Goal: Information Seeking & Learning: Learn about a topic

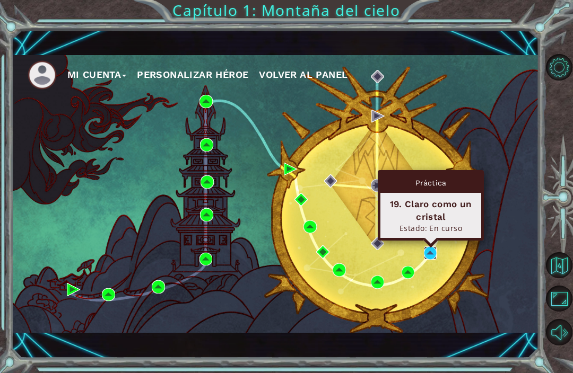
click at [426, 251] on img at bounding box center [430, 253] width 13 height 13
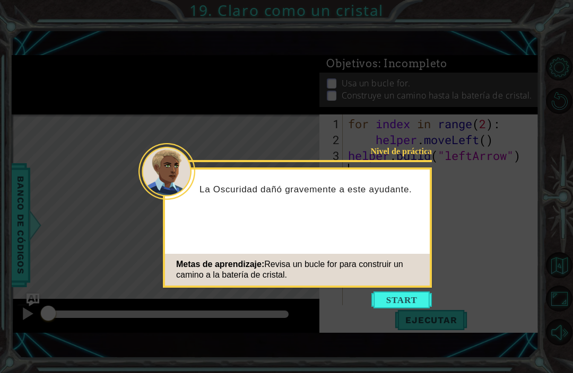
click at [204, 363] on icon at bounding box center [286, 186] width 573 height 373
click at [411, 298] on button "Start" at bounding box center [401, 300] width 60 height 17
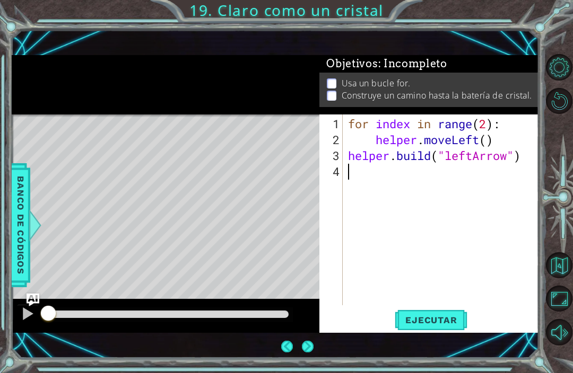
click at [7, 280] on div "1 ההההההההההההההההההההההההההההההההההההההההההההההההההההההההההההההההההההההההההההה…" at bounding box center [286, 186] width 573 height 373
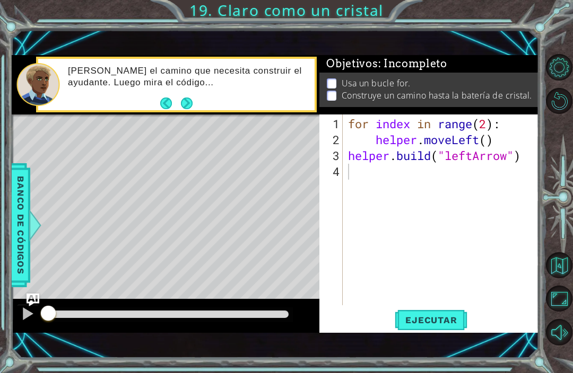
click at [18, 316] on button at bounding box center [27, 315] width 21 height 22
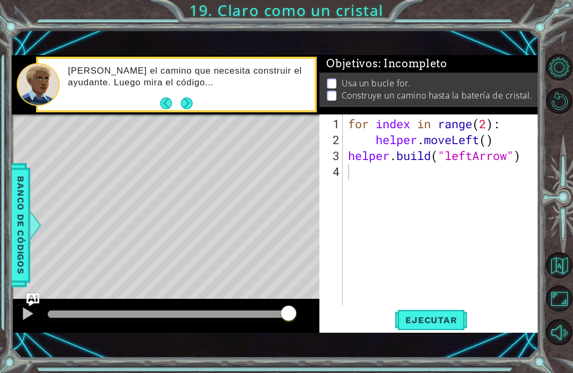
click at [37, 307] on img "Ask AI" at bounding box center [33, 300] width 13 height 13
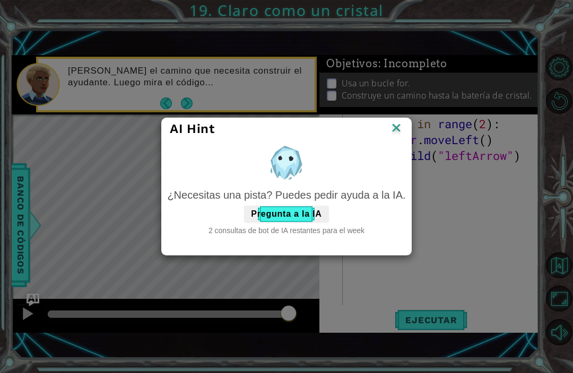
click at [20, 303] on div "AI Hint ¿Necesitas una pista? Puedes pedir ayuda a la IA. Pregunta a la IA 2 co…" at bounding box center [286, 186] width 573 height 373
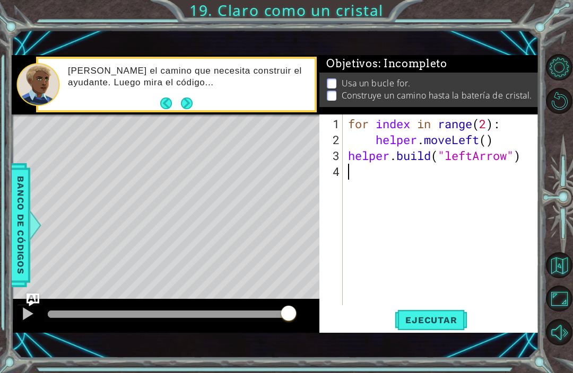
type textarea "."
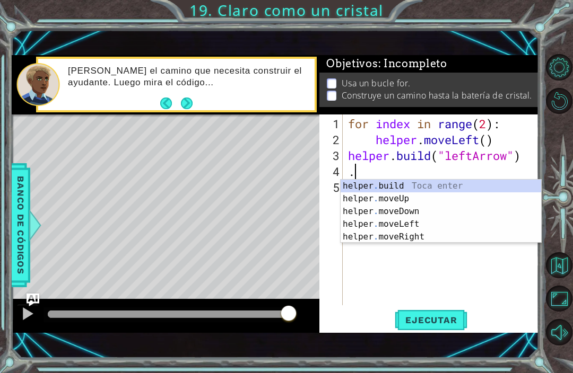
click at [420, 304] on div "for index in range ( 2 ) : helper . moveLeft ( ) helper . build ( "leftArrow" )…" at bounding box center [444, 227] width 196 height 223
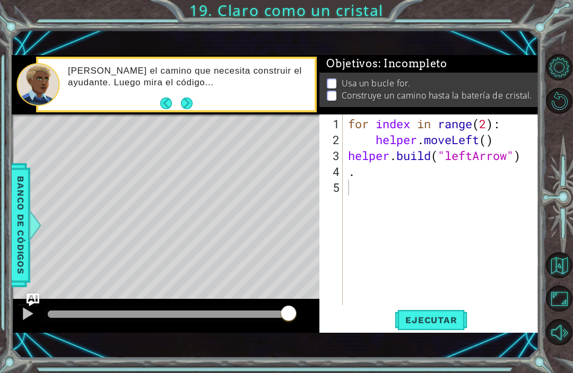
click at [413, 311] on button "Ejecutar" at bounding box center [431, 320] width 73 height 22
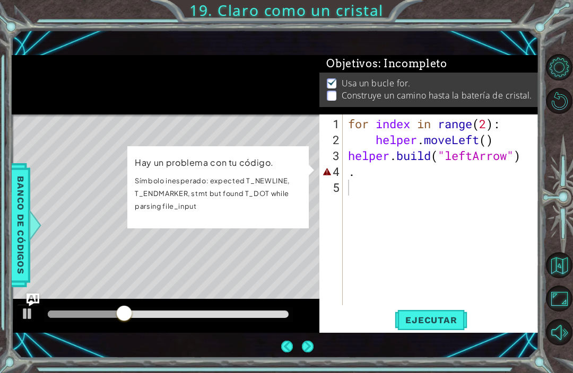
click at [310, 107] on div at bounding box center [166, 84] width 308 height 59
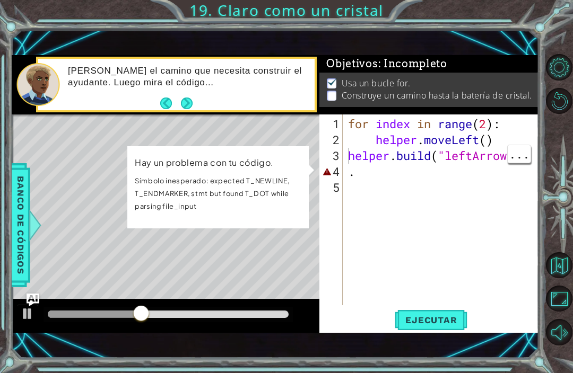
click at [332, 155] on div "3" at bounding box center [331, 156] width 21 height 16
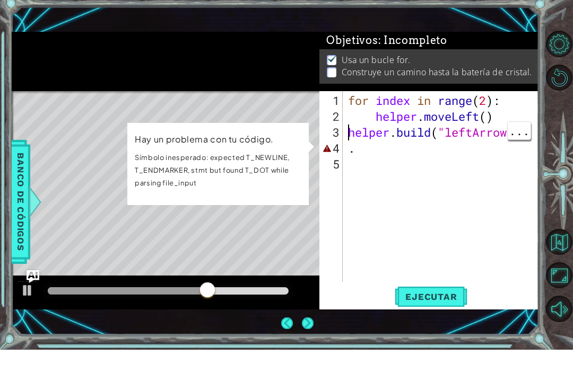
click at [377, 151] on div "for index in range ( 2 ) : helper . moveLeft ( ) helper . build ( "leftArrow" )…" at bounding box center [444, 227] width 196 height 223
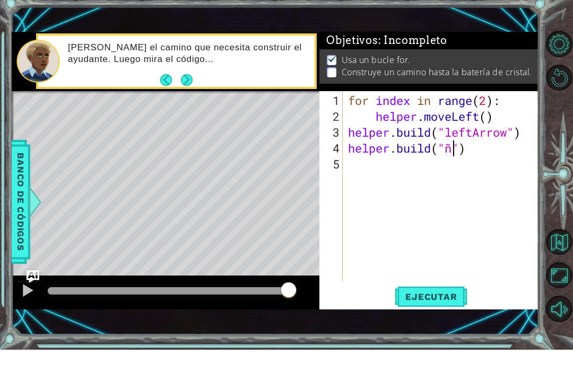
scroll to position [0, 5]
type textarea "[DOMAIN_NAME]("")"
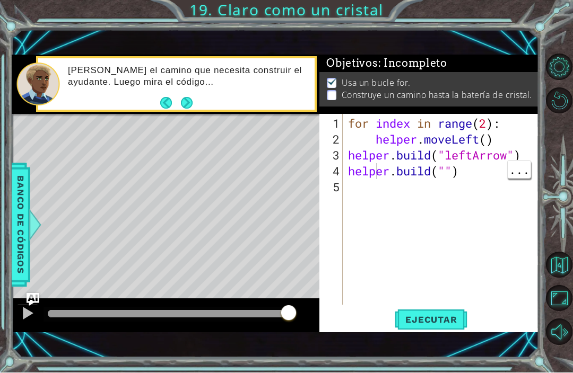
click at [420, 330] on button "Ejecutar" at bounding box center [431, 320] width 73 height 22
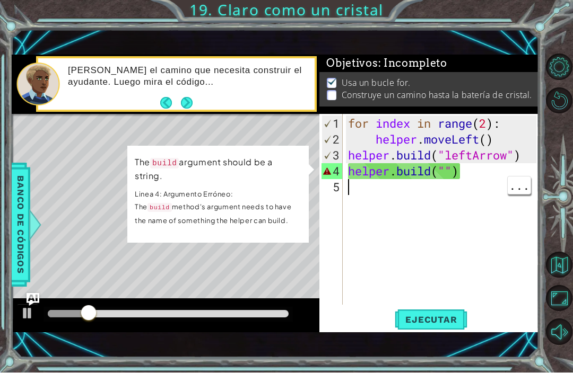
scroll to position [0, 0]
click at [411, 253] on div "for index in range ( 2 ) : helper . moveLeft ( ) helper . build ( "leftArrow" )…" at bounding box center [444, 227] width 196 height 223
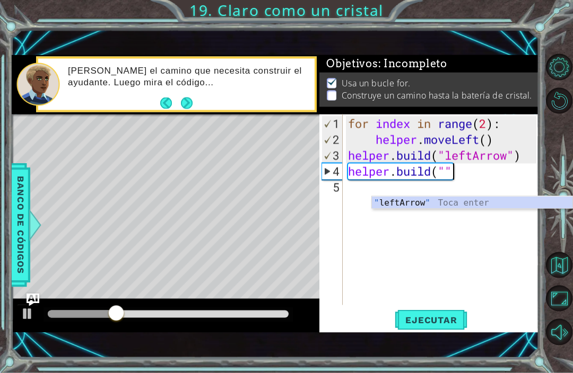
type textarea "[DOMAIN_NAME]("
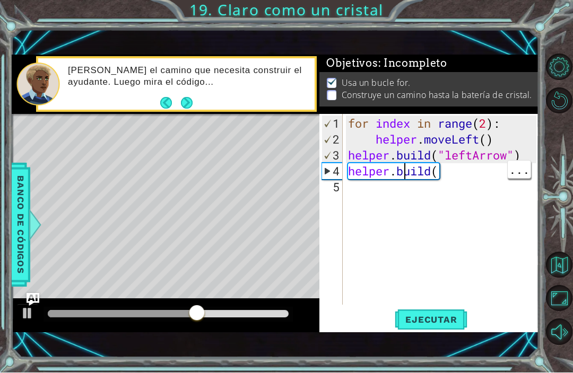
click at [405, 194] on div "for index in range ( 2 ) : helper . moveLeft ( ) helper . build ( "leftArrow" )…" at bounding box center [444, 227] width 196 height 223
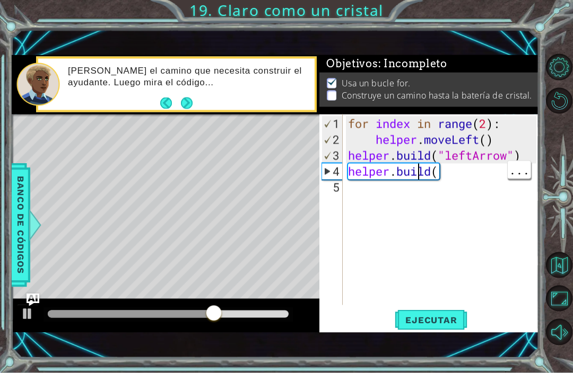
click at [417, 187] on div "for index in range ( 2 ) : helper . moveLeft ( ) helper . build ( "leftArrow" )…" at bounding box center [444, 227] width 196 height 223
click at [426, 188] on div "for index in range ( 2 ) : helper . moveLeft ( ) helper . build ( "leftArrow" )…" at bounding box center [444, 227] width 196 height 223
click at [434, 191] on div "for index in range ( 2 ) : helper . moveLeft ( ) helper . build ( "leftArrow" )…" at bounding box center [444, 227] width 196 height 223
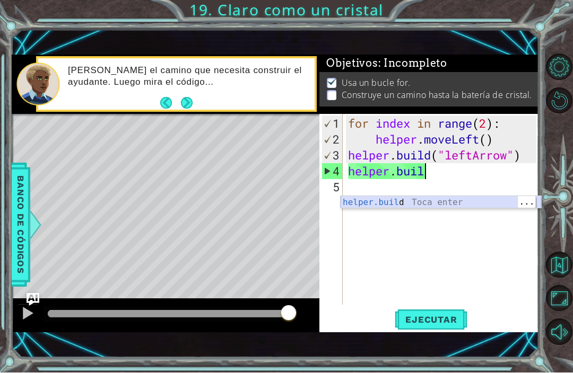
click at [404, 202] on div "helper.buil d Toca enter" at bounding box center [441, 216] width 200 height 38
type textarea "[DOMAIN_NAME]("rightArrow")"
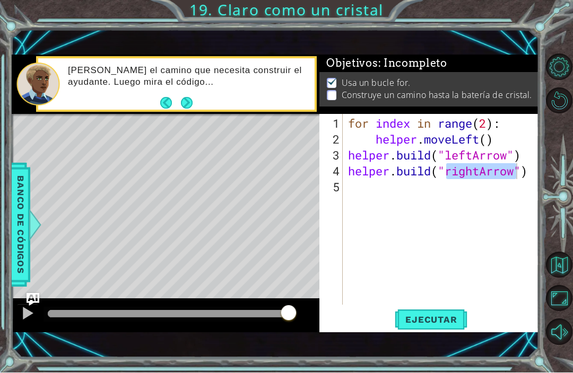
click at [442, 330] on button "Ejecutar" at bounding box center [431, 320] width 73 height 22
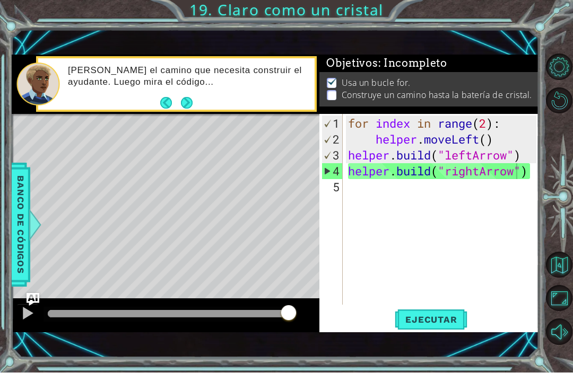
click at [346, 241] on div "for index in range ( 2 ) : helper . moveLeft ( ) helper . build ( "leftArrow" )…" at bounding box center [444, 227] width 196 height 223
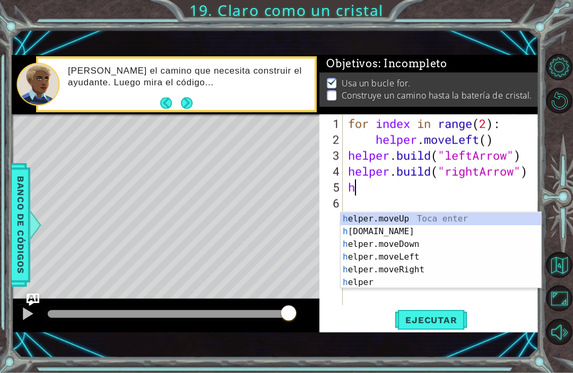
type textarea "he"
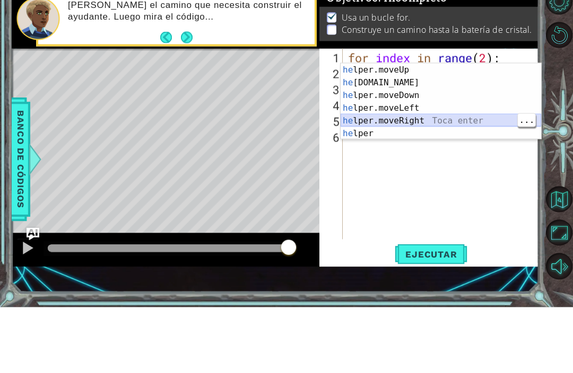
click at [377, 129] on div "he lper.moveUp Toca enter he [DOMAIN_NAME] Toca enter he lper.moveDown Toca ent…" at bounding box center [441, 180] width 200 height 102
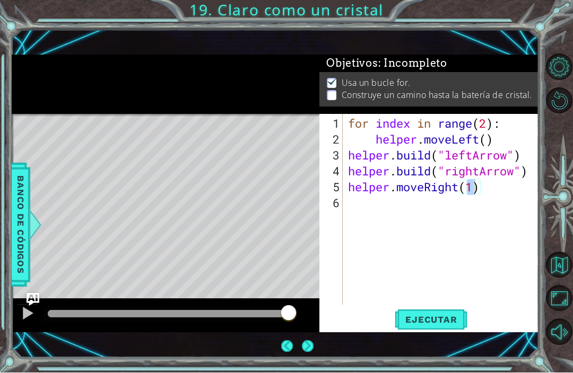
click at [414, 326] on span "Ejecutar" at bounding box center [431, 320] width 73 height 11
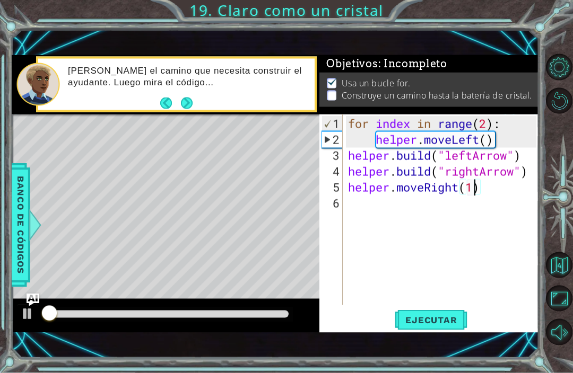
type textarea "helper.moveRight(1,)"
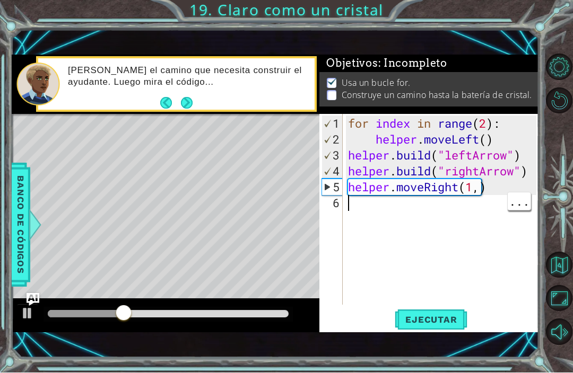
click at [429, 269] on div "for index in range ( 2 ) : helper . moveLeft ( ) helper . build ( "leftArrow" )…" at bounding box center [444, 227] width 196 height 223
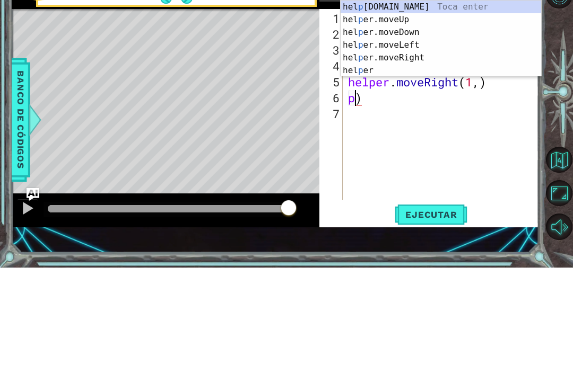
type textarea ")"
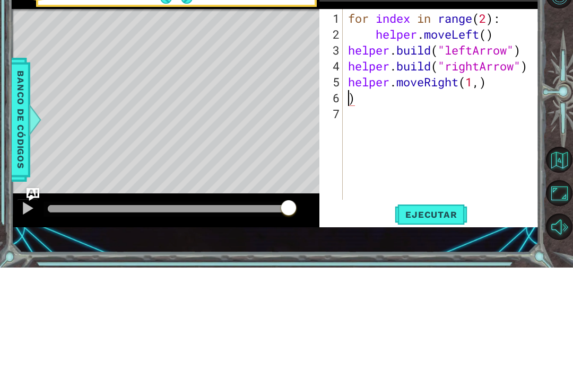
click at [364, 149] on div "for index in range ( 2 ) : helper . moveLeft ( ) helper . build ( "leftArrow" )…" at bounding box center [444, 227] width 196 height 223
type textarea "p"
type textarea ")"
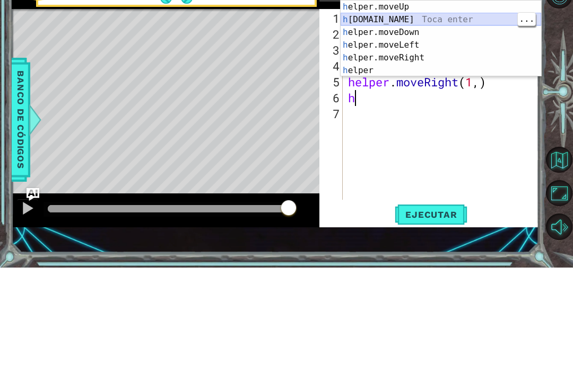
click at [377, 106] on div "h elper.moveUp Toca enter h [DOMAIN_NAME] Toca enter h elper.moveDown Toca ente…" at bounding box center [441, 157] width 200 height 102
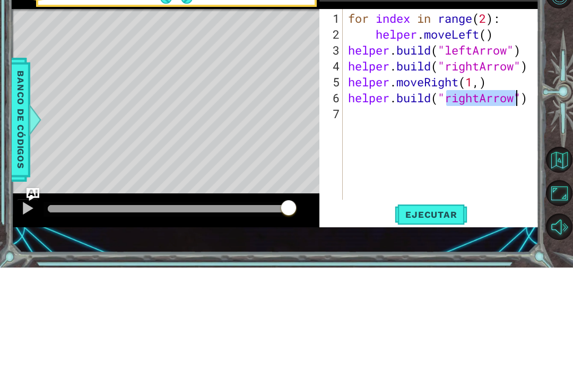
click at [376, 116] on div "for index in range ( 2 ) : helper . moveLeft ( ) helper . build ( "leftArrow" )…" at bounding box center [444, 227] width 196 height 223
type textarea "helper.moveLeft()"
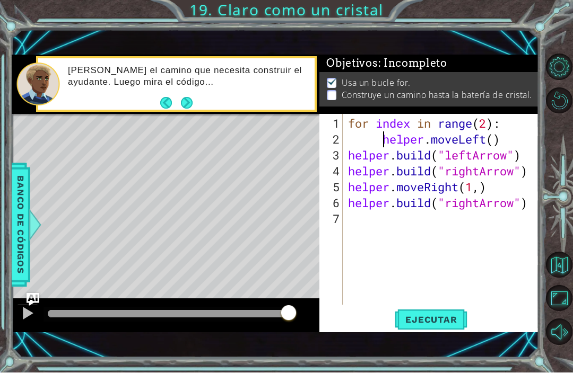
click at [388, 331] on div "Ejecutar" at bounding box center [430, 320] width 219 height 22
click at [422, 322] on div "for index in range ( 2 ) : helper . moveLeft ( ) helper . build ( "leftArrow" )…" at bounding box center [444, 227] width 196 height 223
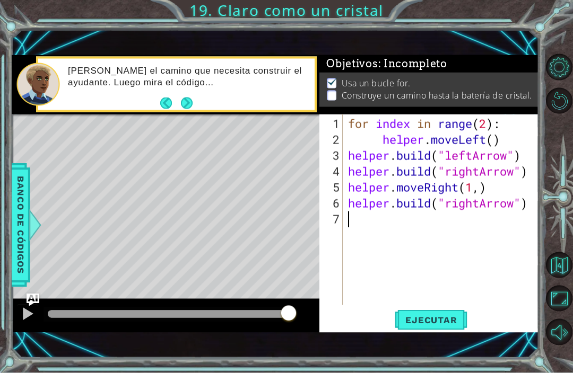
type textarea ","
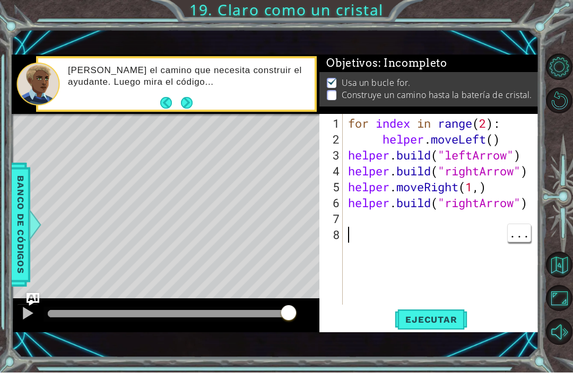
click at [414, 326] on span "Ejecutar" at bounding box center [431, 320] width 73 height 11
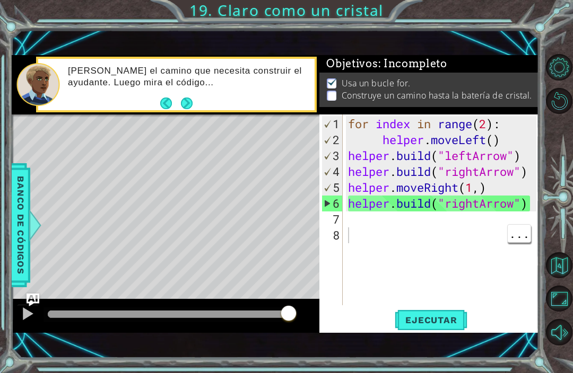
click at [443, 311] on button "Ejecutar" at bounding box center [431, 320] width 73 height 22
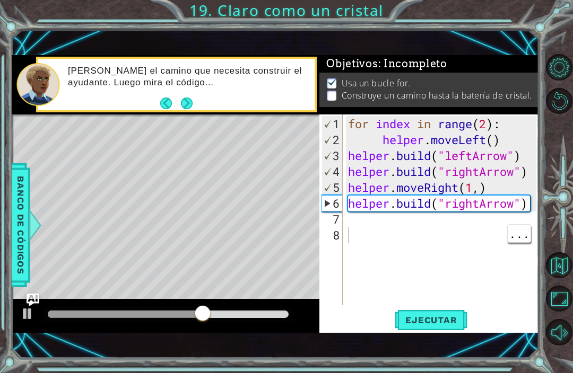
click at [368, 220] on div "for index in range ( 2 ) : helper . moveLeft ( ) helper . build ( "leftArrow" )…" at bounding box center [444, 227] width 196 height 223
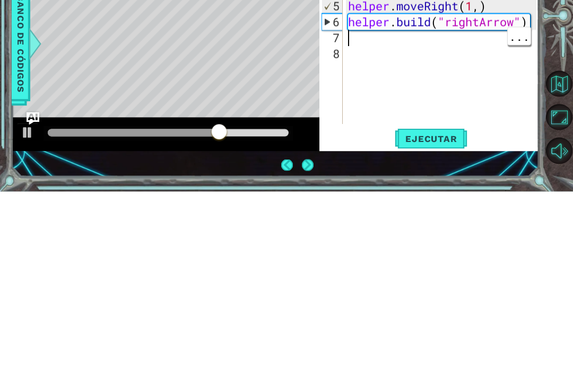
scroll to position [3, 0]
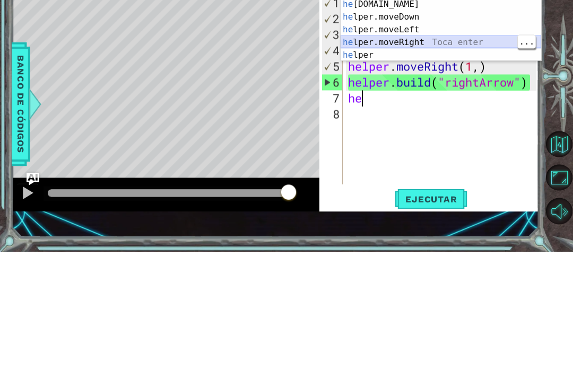
click at [470, 106] on div "he lper.moveUp Toca enter he [DOMAIN_NAME] Toca enter he lper.moveDown Toca ent…" at bounding box center [441, 157] width 200 height 102
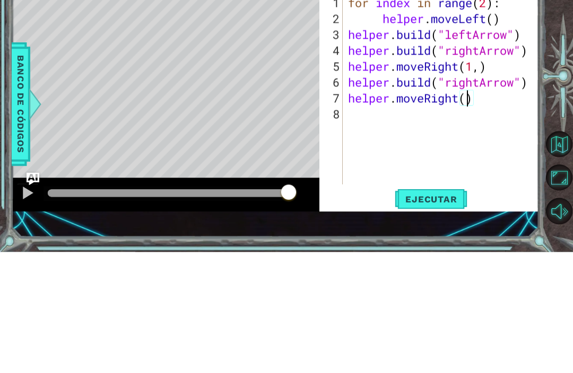
type textarea "helper.moveRight(2)"
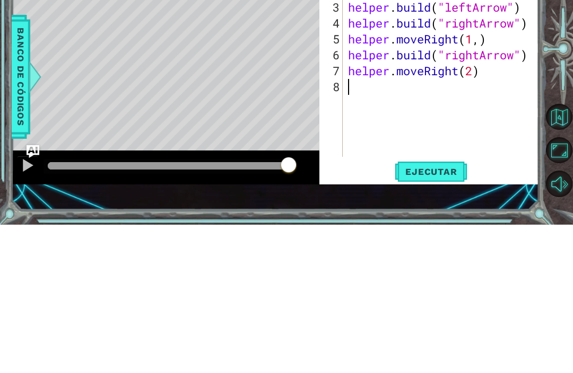
click at [426, 315] on span "Ejecutar" at bounding box center [431, 320] width 73 height 11
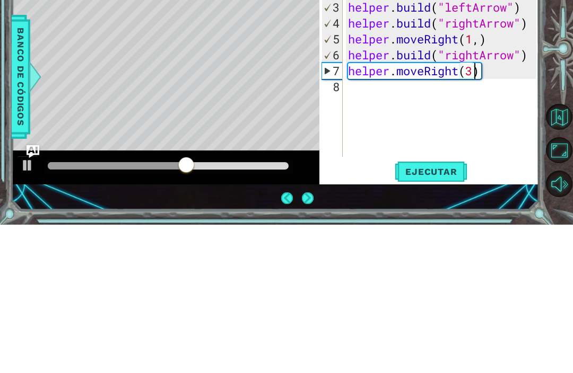
scroll to position [0, 5]
click at [433, 315] on span "Ejecutar" at bounding box center [431, 320] width 73 height 11
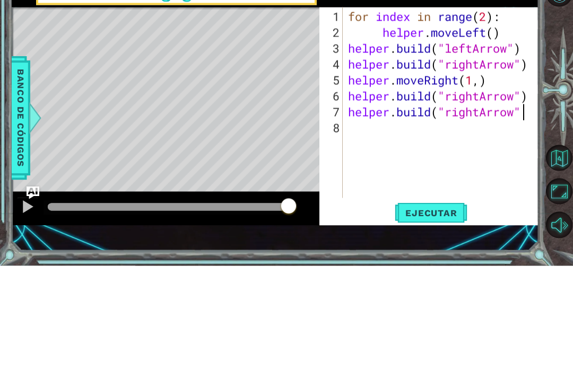
scroll to position [0, 8]
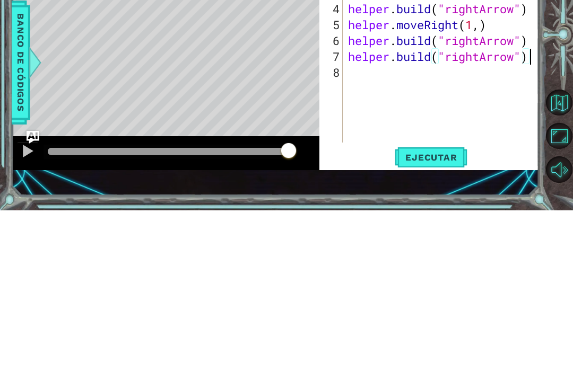
type textarea "[DOMAIN_NAME]("rightArrow")"
click at [441, 315] on span "Ejecutar" at bounding box center [431, 320] width 73 height 11
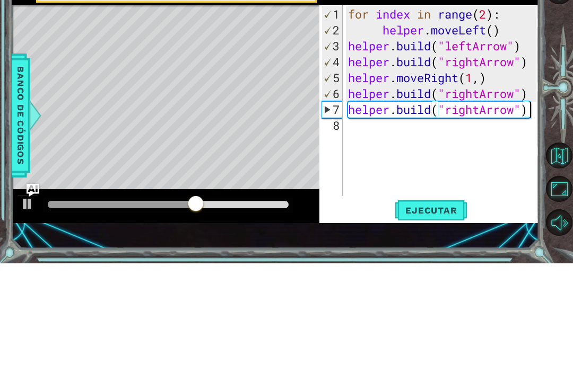
scroll to position [0, 0]
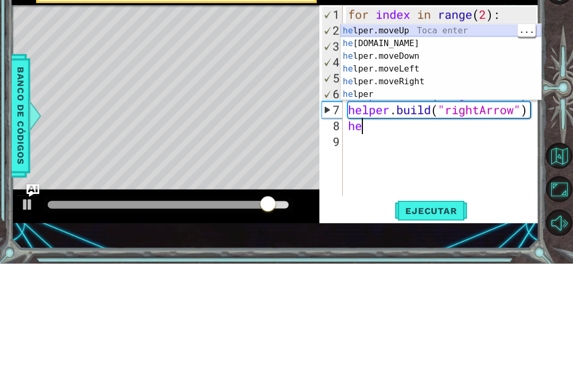
click at [453, 134] on div "he lper.moveUp Toca enter he [DOMAIN_NAME] Toca enter he lper.moveDown Toca ent…" at bounding box center [441, 185] width 200 height 102
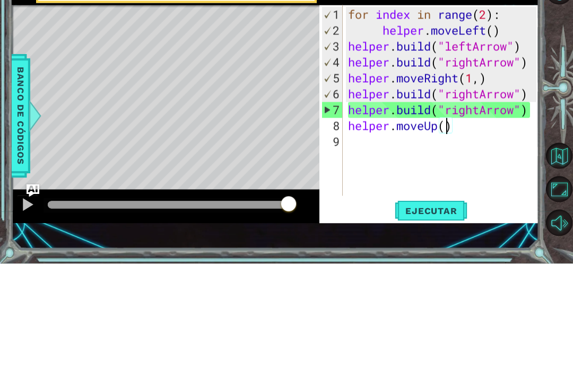
type textarea "helper.moveUp(3)"
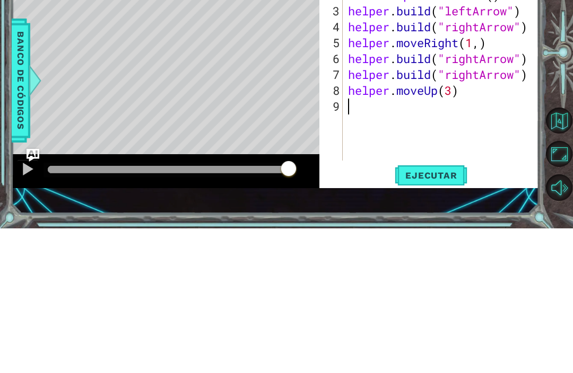
click at [448, 315] on span "Ejecutar" at bounding box center [431, 320] width 73 height 11
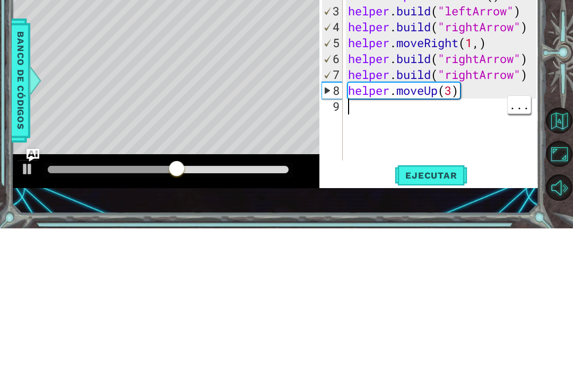
click at [494, 117] on div "for index in range ( 2 ) : helper . moveLeft ( ) helper . build ( "leftArrow" )…" at bounding box center [444, 227] width 196 height 223
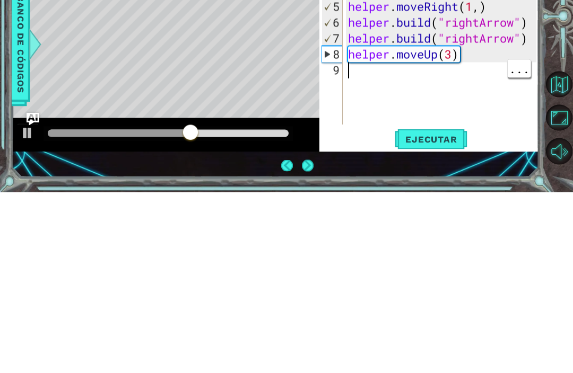
scroll to position [36, 0]
type textarea "*"
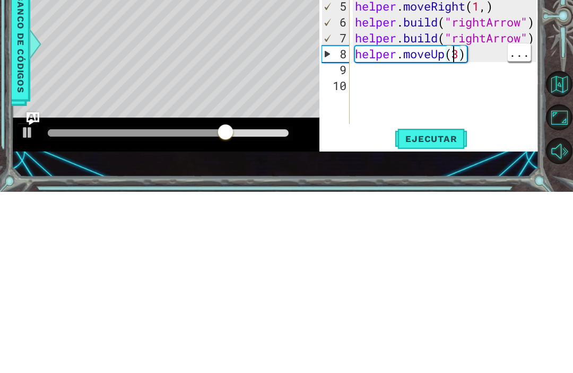
click at [455, 116] on div "for index in range ( 2 ) : helper . moveLeft ( ) helper . build ( "leftArrow" )…" at bounding box center [447, 227] width 189 height 223
click at [456, 116] on div "for index in range ( 2 ) : helper . moveLeft ( ) helper . build ( "leftArrow" )…" at bounding box center [447, 227] width 189 height 223
click at [459, 116] on div "for index in range ( 2 ) : helper . moveLeft ( ) helper . build ( "leftArrow" )…" at bounding box center [447, 227] width 189 height 223
type textarea "helper.moveUp(1)"
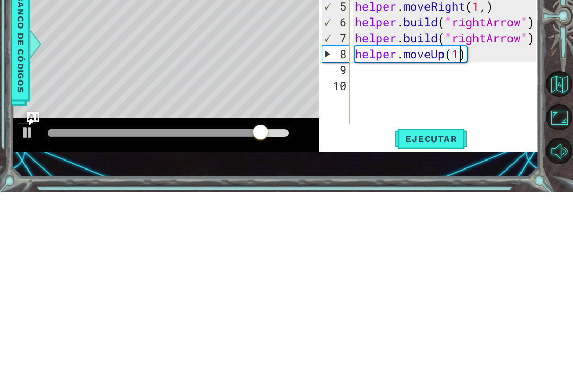
click at [435, 315] on span "Ejecutar" at bounding box center [431, 320] width 73 height 11
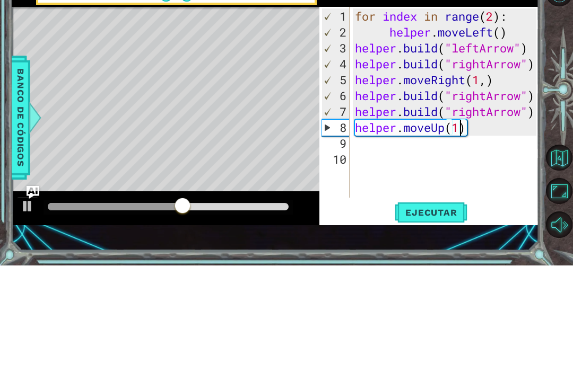
scroll to position [0, 0]
click at [445, 123] on div "for index in range ( 2 ) : helper . moveLeft ( ) helper . build ( "leftArrow" )…" at bounding box center [447, 227] width 189 height 223
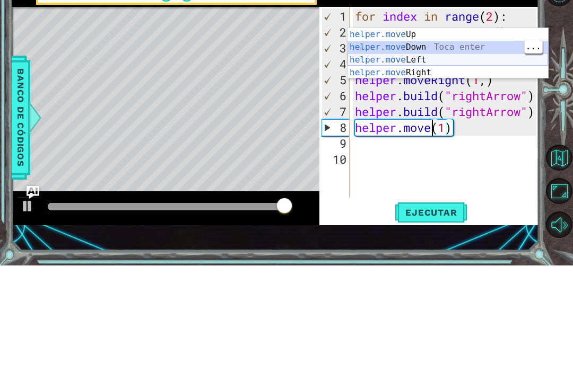
click at [456, 136] on div "helper.move Up Toca enter helper.move Down Toca enter helper.move Left Toca ent…" at bounding box center [447, 174] width 200 height 76
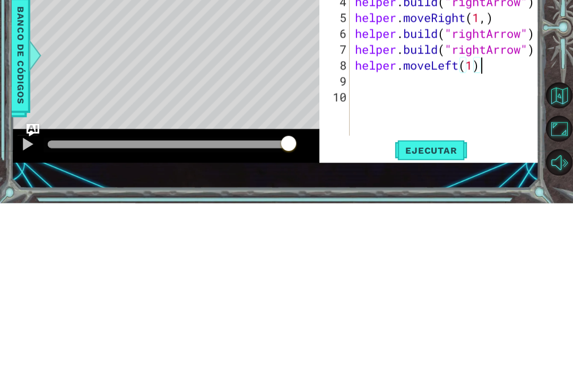
click at [455, 309] on button "Ejecutar" at bounding box center [431, 320] width 73 height 22
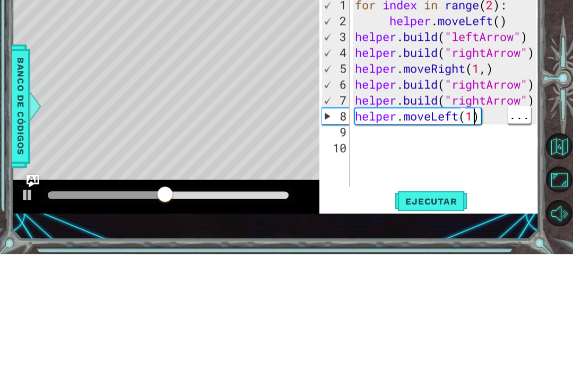
click at [473, 116] on div "for index in range ( 2 ) : helper . moveLeft ( ) helper . build ( "leftArrow" )…" at bounding box center [447, 227] width 189 height 223
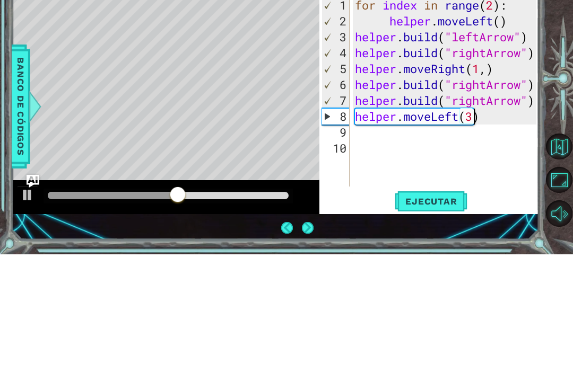
scroll to position [0, 5]
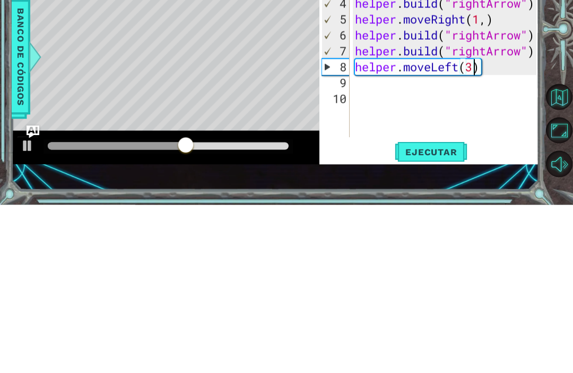
click at [443, 315] on span "Ejecutar" at bounding box center [431, 320] width 73 height 11
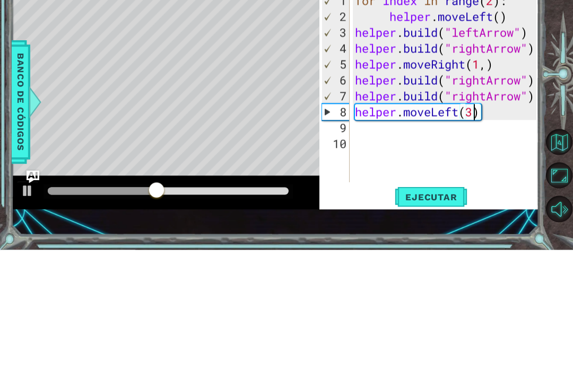
scroll to position [0, 5]
type textarea "helper.moveLeft(1)"
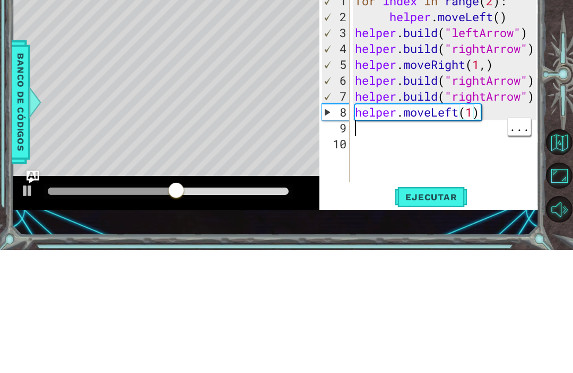
scroll to position [0, 0]
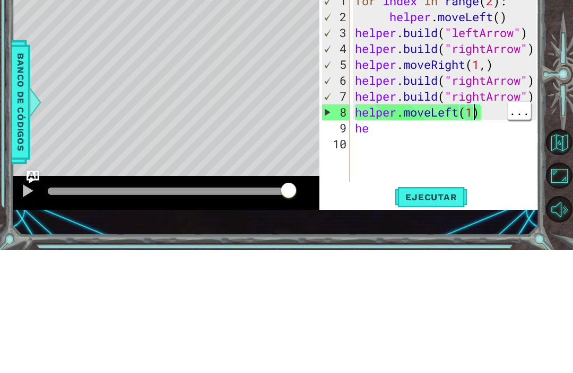
type textarea "he"
click at [405, 135] on div "for index in range ( 2 ) : helper . moveLeft ( ) helper . build ( "leftArrow" )…" at bounding box center [447, 227] width 189 height 223
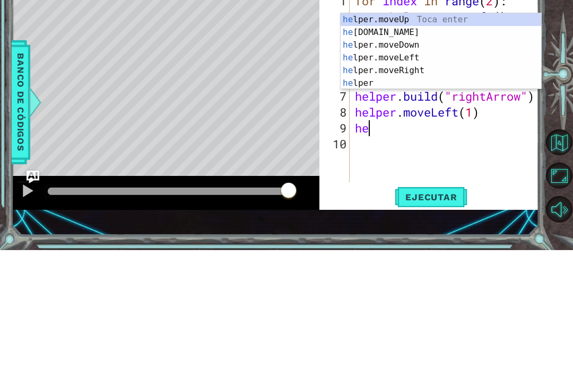
type textarea "h"
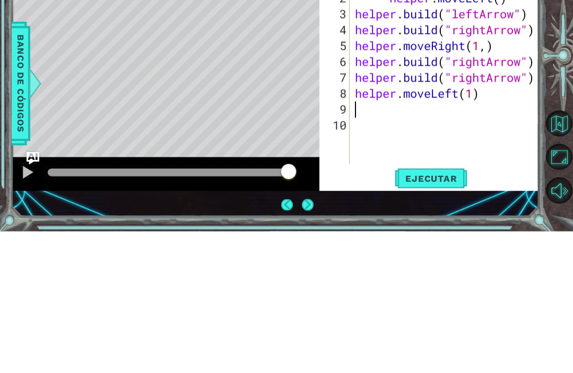
click at [426, 315] on span "Ejecutar" at bounding box center [431, 320] width 73 height 11
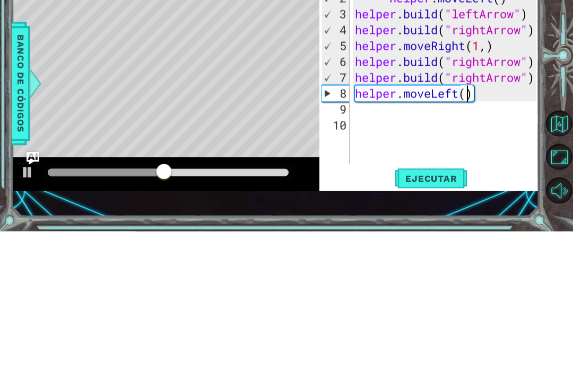
type textarea "helper.moveLeft(2)"
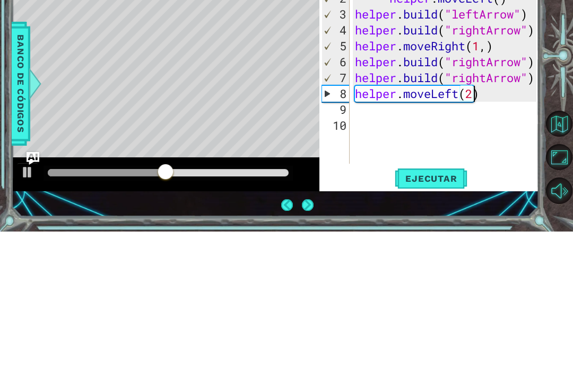
scroll to position [0, 5]
click at [446, 163] on div "for index in range ( 2 ) : helper . moveLeft ( ) helper . build ( "leftArrow" )…" at bounding box center [447, 227] width 189 height 223
click at [447, 309] on button "Ejecutar" at bounding box center [431, 320] width 73 height 22
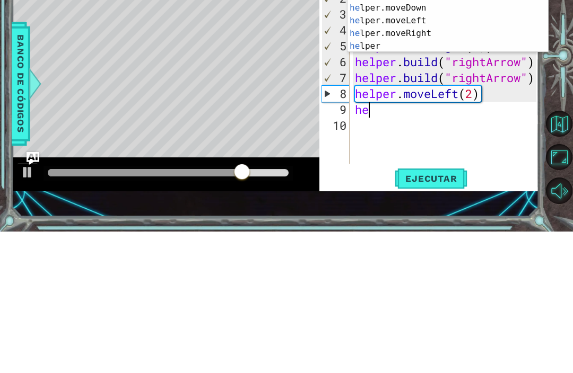
scroll to position [0, 1]
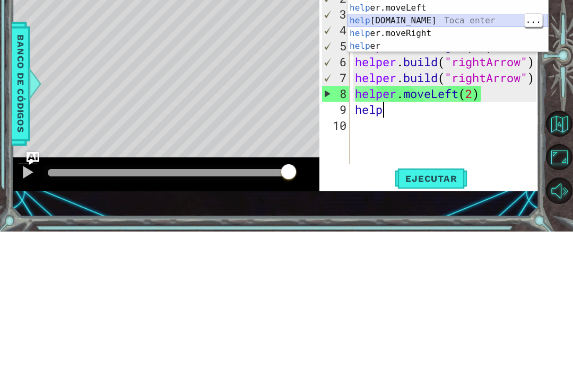
click at [459, 118] on div "help er.moveUp Toca enter help er.moveDown Toca enter help er.moveLeft Toca ent…" at bounding box center [447, 169] width 200 height 102
type textarea "[DOMAIN_NAME]("rightArrow")"
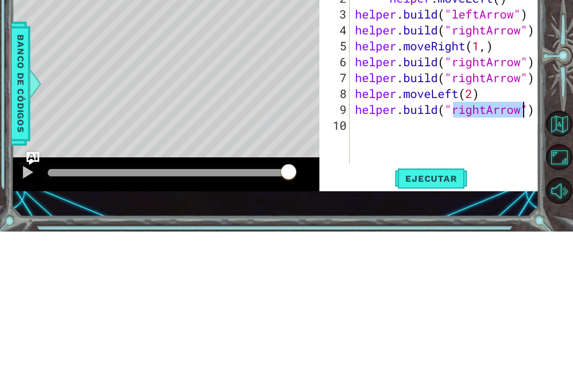
scroll to position [0, 0]
click at [433, 315] on span "Ejecutar" at bounding box center [431, 320] width 73 height 11
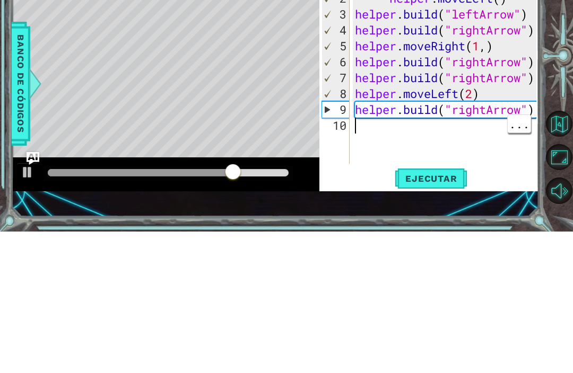
click at [377, 125] on div "for index in range ( 2 ) : helper . moveLeft ( ) helper . build ( "leftArrow" )…" at bounding box center [447, 227] width 189 height 223
click at [386, 131] on div "for index in range ( 2 ) : helper . moveLeft ( ) helper . build ( "leftArrow" )…" at bounding box center [447, 227] width 189 height 223
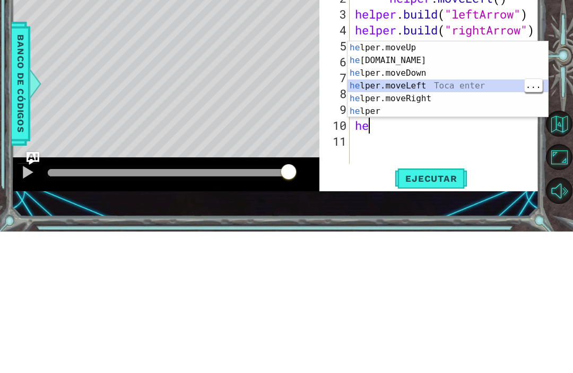
click at [461, 183] on div "he lper.moveUp Toca enter he [DOMAIN_NAME] Toca enter he lper.moveDown Toca ent…" at bounding box center [447, 234] width 200 height 102
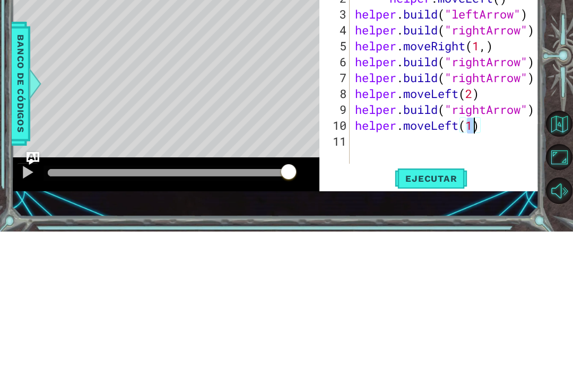
scroll to position [0, 5]
type textarea "helper.moveLeft(2)"
click at [448, 315] on span "Ejecutar" at bounding box center [431, 320] width 73 height 11
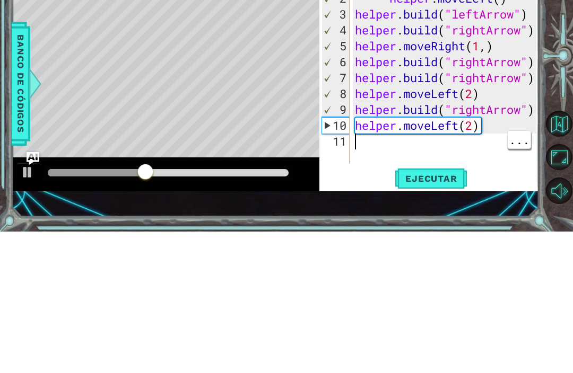
scroll to position [0, 0]
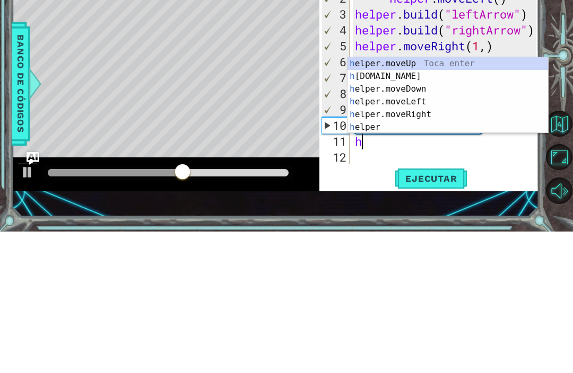
type textarea "he"
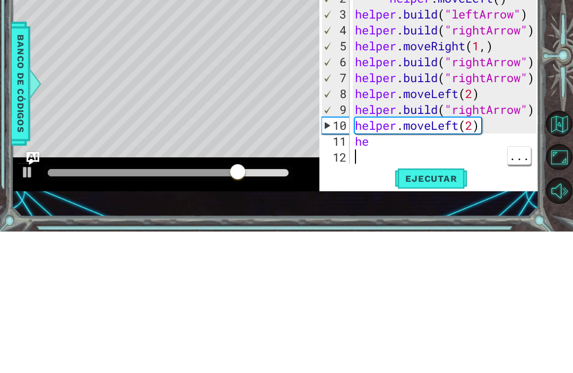
click at [384, 149] on div "for index in range ( 2 ) : helper . moveLeft ( ) helper . build ( "leftArrow" )…" at bounding box center [447, 227] width 189 height 223
click at [385, 141] on div "for index in range ( 2 ) : helper . moveLeft ( ) helper . build ( "leftArrow" )…" at bounding box center [447, 227] width 189 height 223
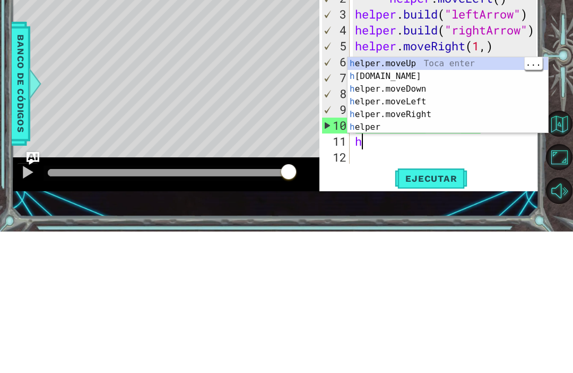
click at [464, 199] on div "h elper.moveUp Toca enter h [DOMAIN_NAME] Toca enter h elper.moveDown Toca ente…" at bounding box center [447, 250] width 200 height 102
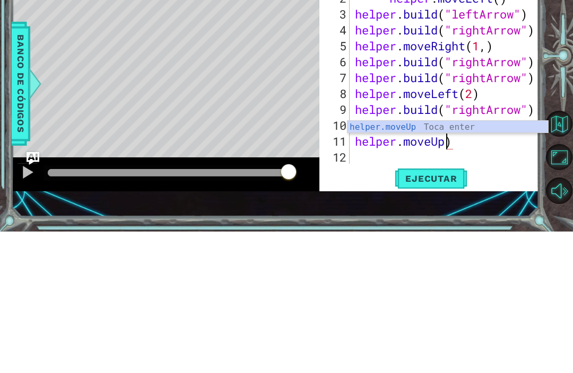
type textarea "helper.moveU)"
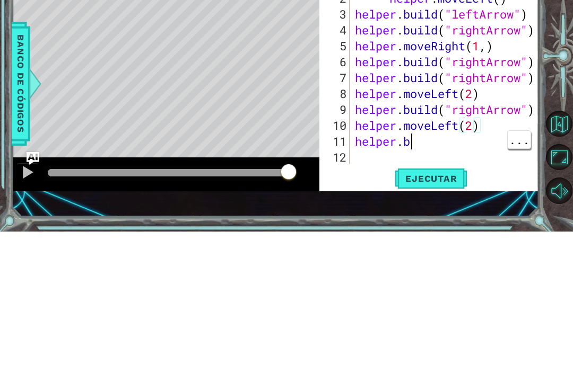
click at [463, 141] on div "for index in range ( 2 ) : helper . moveLeft ( ) helper . build ( "leftArrow" )…" at bounding box center [447, 227] width 189 height 223
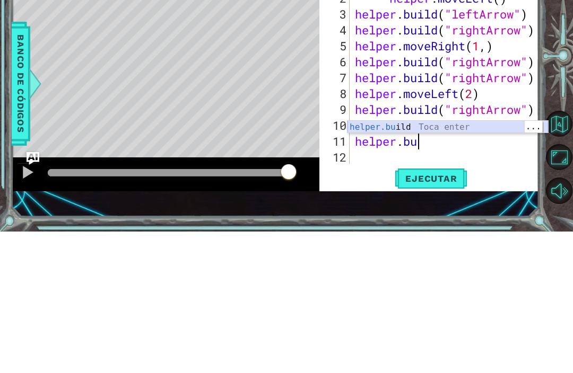
click at [485, 263] on div "helper.bu ild Toca enter" at bounding box center [447, 282] width 200 height 38
type textarea "[DOMAIN_NAME]("rightArrow")"
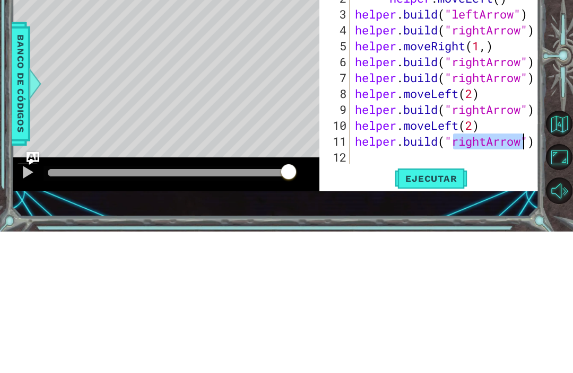
scroll to position [0, 0]
click at [451, 315] on span "Ejecutar" at bounding box center [431, 320] width 73 height 11
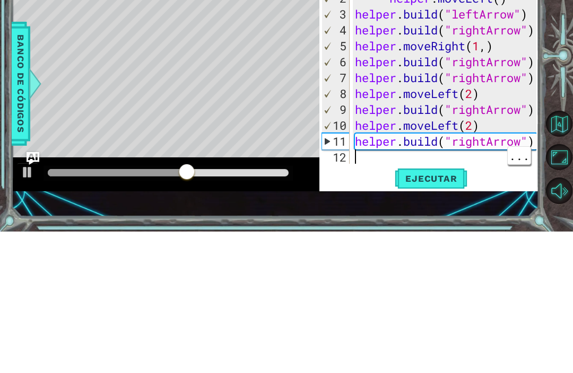
click at [370, 153] on div "for index in range ( 2 ) : helper . moveLeft ( ) helper . build ( "leftArrow" )…" at bounding box center [447, 227] width 189 height 223
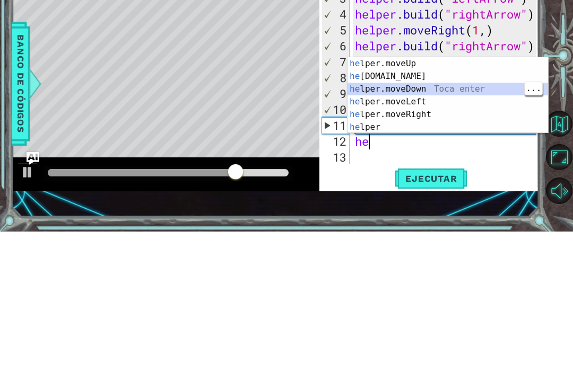
click at [461, 199] on div "he lper.moveUp Toca enter he [DOMAIN_NAME] Toca enter he lper.moveDown Toca ent…" at bounding box center [447, 250] width 200 height 102
type textarea "helper.moveDown(1)"
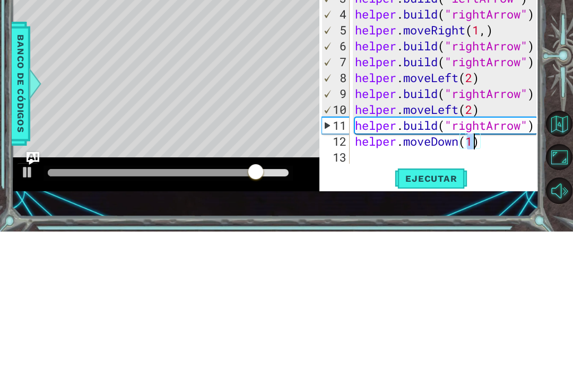
click at [452, 315] on span "Ejecutar" at bounding box center [431, 320] width 73 height 11
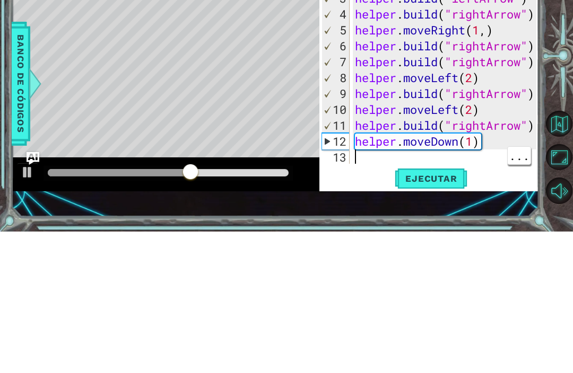
scroll to position [32, 0]
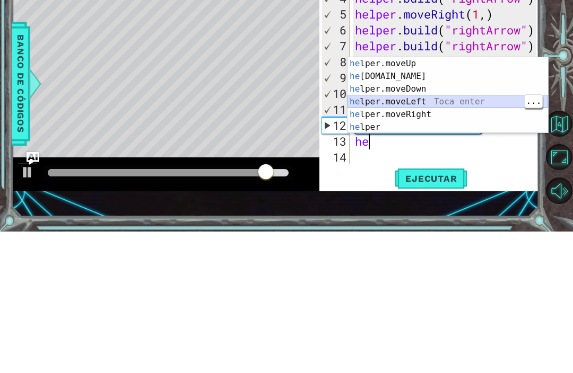
click at [461, 199] on div "he lper.moveUp Toca enter he [DOMAIN_NAME] Toca enter he lper.moveDown Toca ent…" at bounding box center [447, 250] width 200 height 102
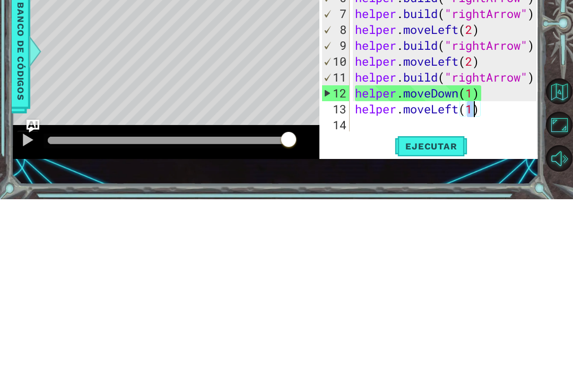
click at [434, 315] on span "Ejecutar" at bounding box center [431, 320] width 73 height 11
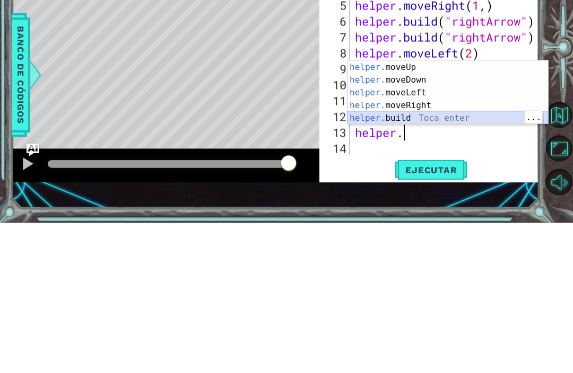
click at [461, 211] on div "helper. moveUp Toca enter helper. moveDown Toca enter helper. moveLeft Toca ent…" at bounding box center [447, 255] width 200 height 89
type textarea "[DOMAIN_NAME]("rightArrow")"
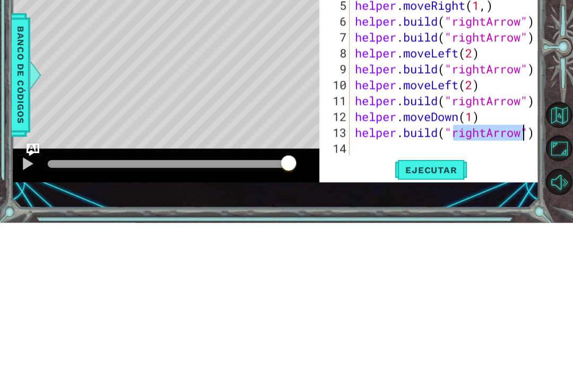
click at [425, 315] on span "Ejecutar" at bounding box center [431, 320] width 73 height 11
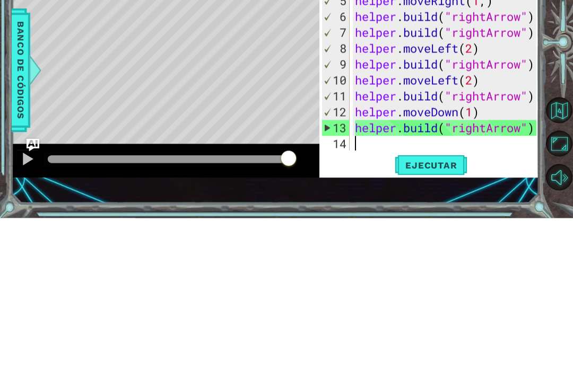
click at [419, 315] on span "Ejecutar" at bounding box center [431, 320] width 73 height 11
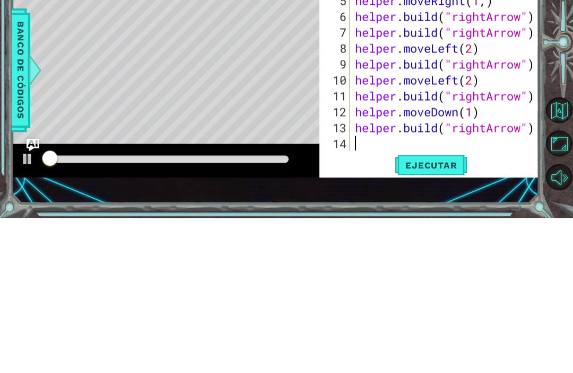
scroll to position [0, 0]
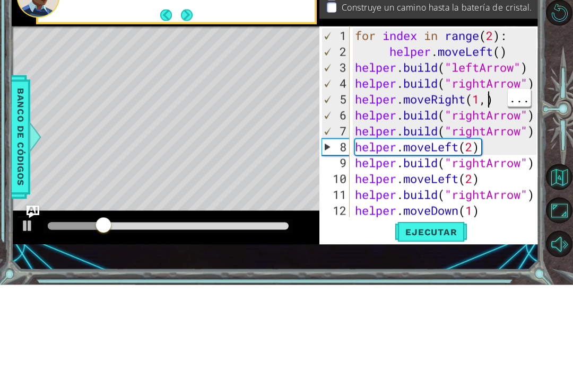
click at [488, 116] on div "for index in range ( 2 ) : helper . moveLeft ( ) helper . build ( "leftArrow" )…" at bounding box center [447, 227] width 189 height 223
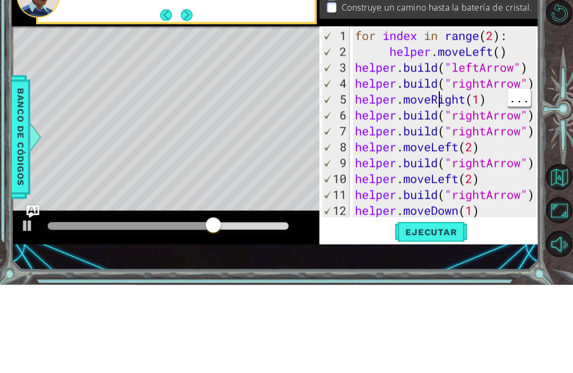
click at [451, 116] on div "for index in range ( 2 ) : helper . moveLeft ( ) helper . build ( "leftArrow" )…" at bounding box center [447, 227] width 189 height 223
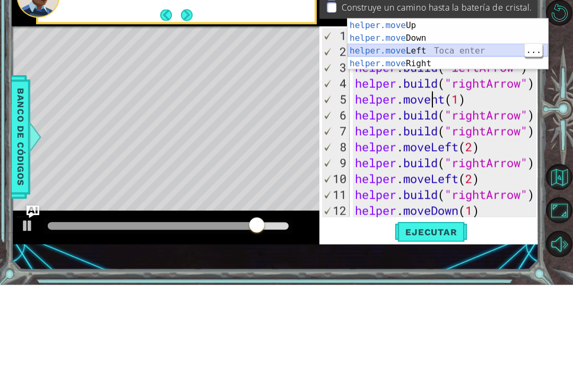
click at [478, 107] on div "helper.move Up Toca enter helper.move Down Toca enter helper.move Left Toca ent…" at bounding box center [447, 145] width 200 height 76
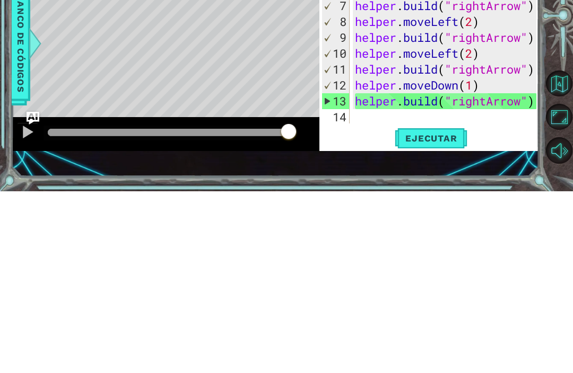
scroll to position [36, 0]
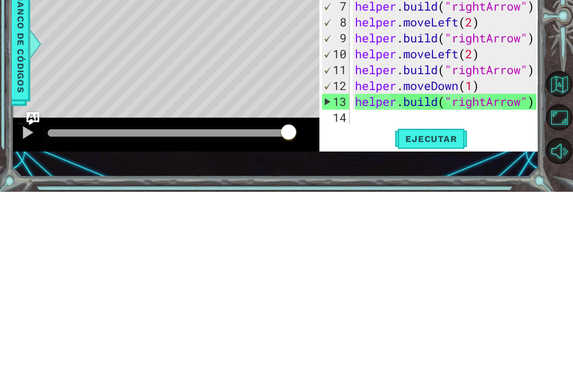
click at [417, 315] on span "Ejecutar" at bounding box center [431, 320] width 73 height 11
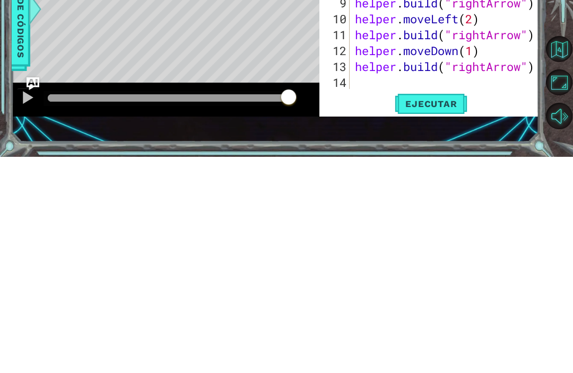
scroll to position [35, 0]
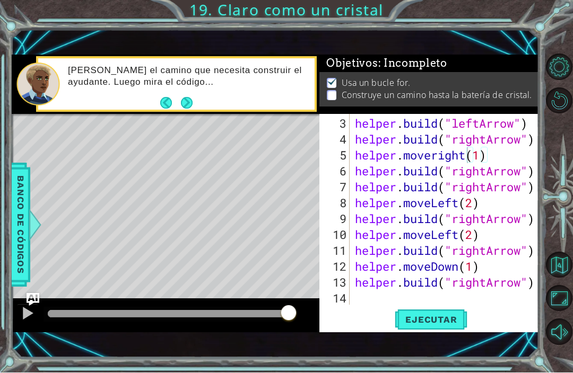
type textarea "[DOMAIN_NAME]("rightArrow")"
click at [504, 297] on div "helper . build ( "leftArrow" ) helper . build ( "rightArrow" ) helper . moverig…" at bounding box center [447, 227] width 189 height 223
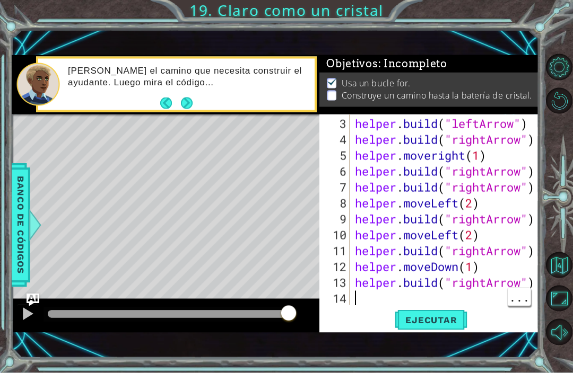
type textarea ","
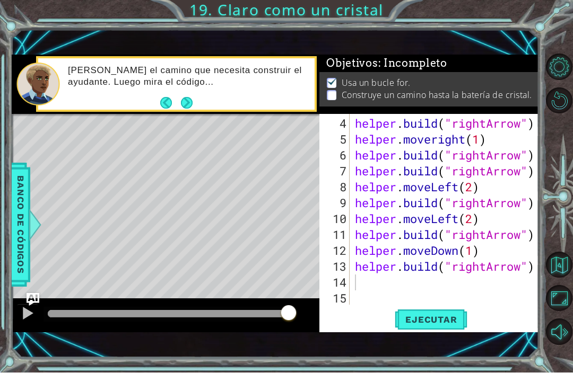
click at [452, 320] on span "Ejecutar" at bounding box center [431, 320] width 73 height 11
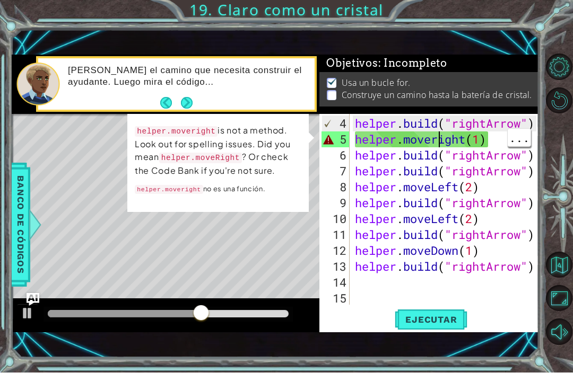
click at [437, 137] on div "helper . build ( "rightArrow" ) helper . moveright ( 1 ) helper . build ( "righ…" at bounding box center [447, 227] width 189 height 223
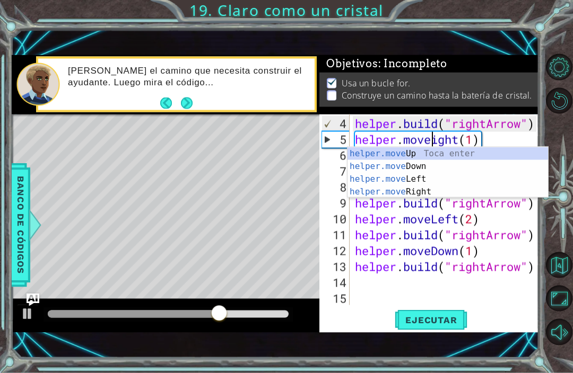
scroll to position [0, 4]
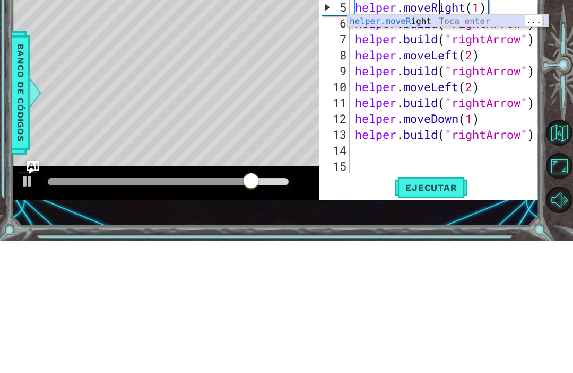
click at [468, 147] on div "helper.moveR ight Toca enter" at bounding box center [447, 166] width 200 height 38
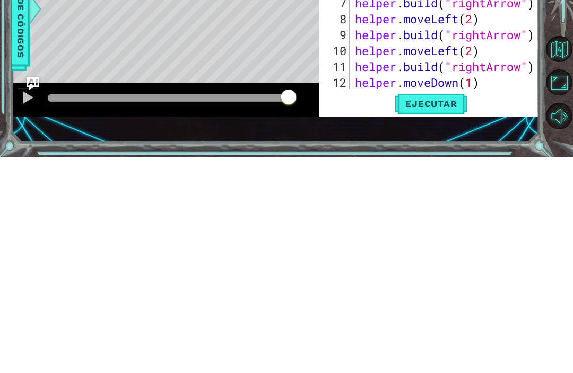
scroll to position [35, 0]
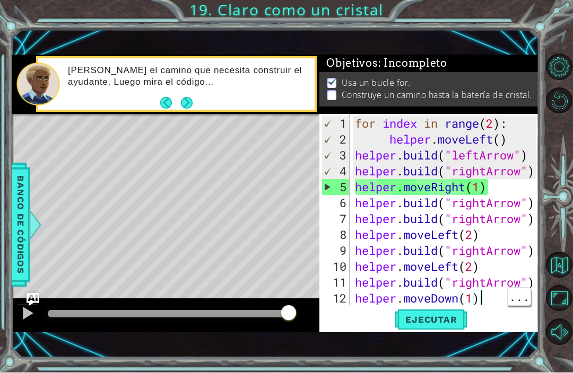
click at [496, 297] on div "for index in range ( 2 ) : helper . moveLeft ( ) helper . build ( "leftArrow" )…" at bounding box center [447, 227] width 189 height 223
click at [433, 313] on button "Ejecutar" at bounding box center [431, 320] width 73 height 22
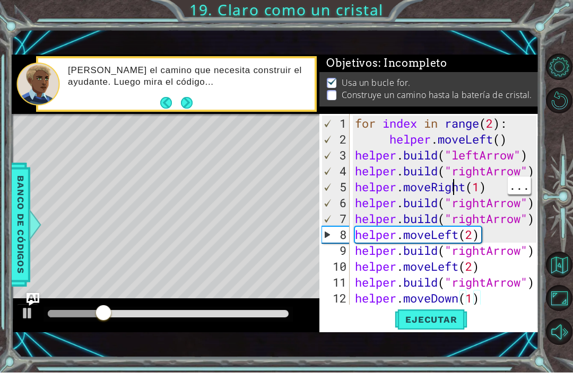
click at [455, 184] on div "for index in range ( 2 ) : helper . moveLeft ( ) helper . build ( "leftArrow" )…" at bounding box center [447, 227] width 189 height 223
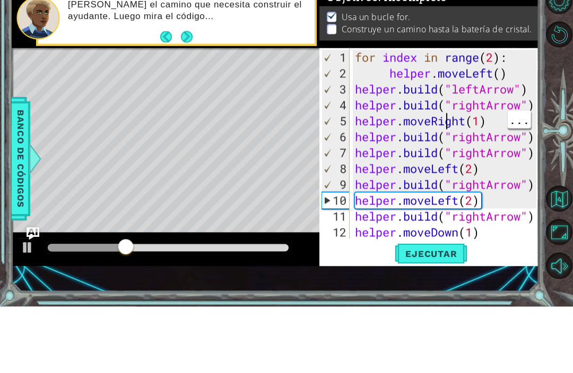
click at [447, 119] on div "for index in range ( 2 ) : helper . moveLeft ( ) helper . build ( "leftArrow" )…" at bounding box center [447, 227] width 189 height 223
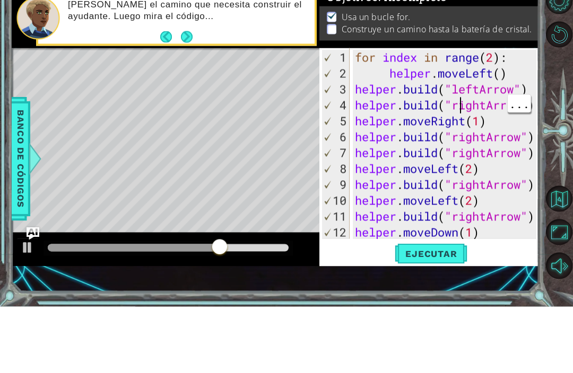
click at [460, 116] on div "for index in range ( 2 ) : helper . moveLeft ( ) helper . build ( "leftArrow" )…" at bounding box center [447, 227] width 189 height 223
click at [479, 120] on div "for index in range ( 2 ) : helper . moveLeft ( ) helper . build ( "leftArrow" )…" at bounding box center [447, 227] width 189 height 223
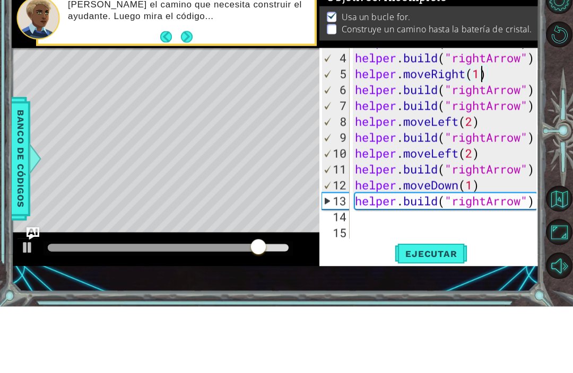
scroll to position [48, 0]
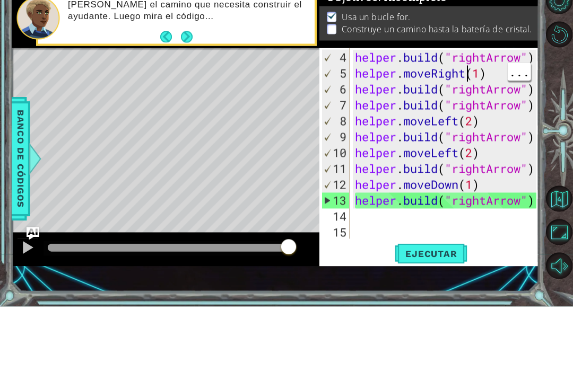
click at [469, 116] on div "helper . build ( "rightArrow" ) helper . moveRight ( 1 ) helper . build ( "righ…" at bounding box center [447, 227] width 189 height 223
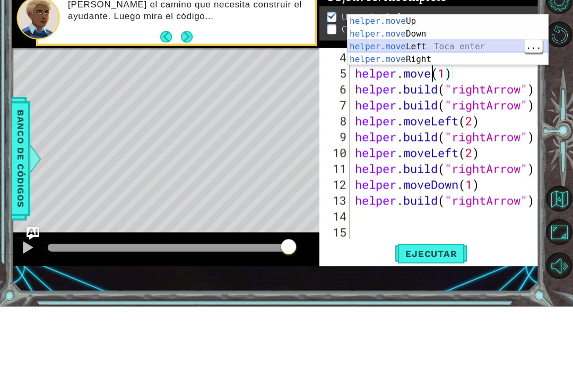
click at [481, 81] on div "helper.move Up Toca enter helper.move Down Toca enter helper.move Left Toca ent…" at bounding box center [447, 119] width 200 height 76
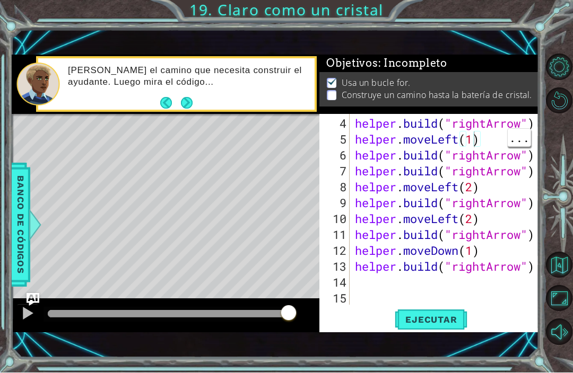
click at [456, 320] on span "Ejecutar" at bounding box center [431, 320] width 73 height 11
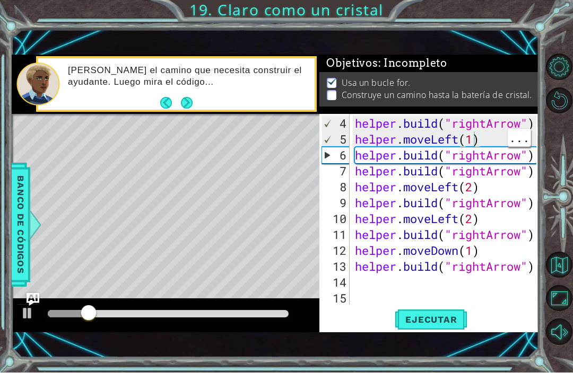
click at [460, 140] on div "helper . build ( "rightArrow" ) helper . moveLeft ( 1 ) helper . build ( "right…" at bounding box center [447, 227] width 189 height 223
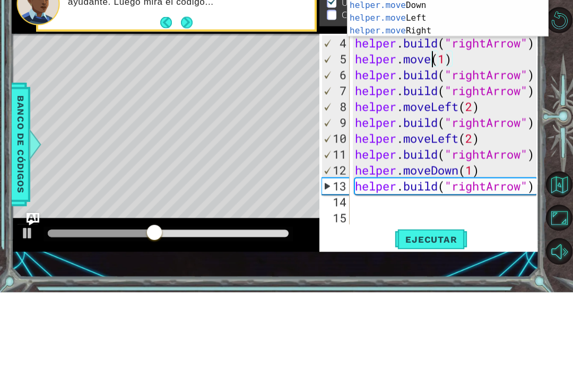
click at [444, 67] on div "helper.move Up Toca enter helper.move Down Toca enter helper.move Left Toca ent…" at bounding box center [447, 105] width 200 height 76
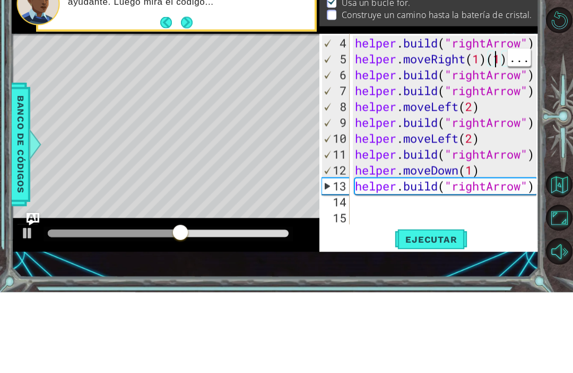
click at [498, 116] on div "helper . build ( "rightArrow" ) helper . moveRight ( 1 ) ( 1 ) helper . build (…" at bounding box center [447, 227] width 189 height 223
click at [490, 116] on div "helper . build ( "rightArrow" ) helper . moveRight ( 1 ) ( 1 ) helper . build (…" at bounding box center [447, 227] width 189 height 223
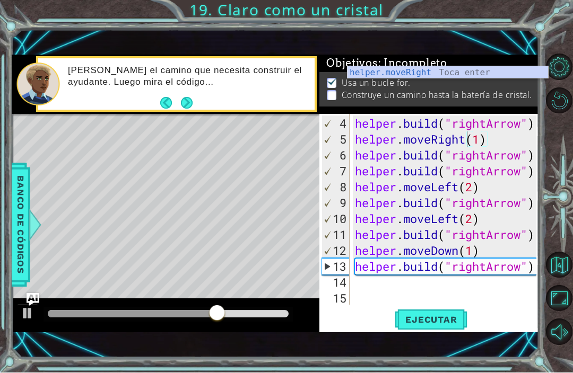
click at [449, 315] on span "Ejecutar" at bounding box center [431, 320] width 73 height 11
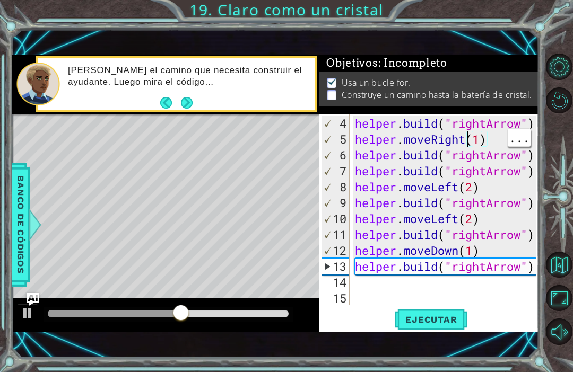
click at [469, 141] on div "helper . build ( "rightArrow" ) helper . moveRight ( 1 ) helper . build ( "righ…" at bounding box center [447, 227] width 189 height 223
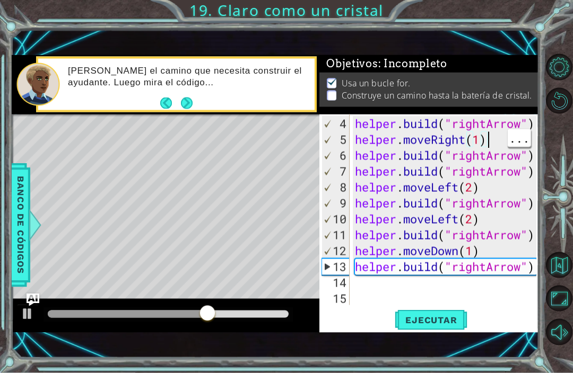
click at [485, 136] on div "helper . build ( "rightArrow" ) helper . moveRight ( 1 ) helper . build ( "righ…" at bounding box center [447, 227] width 189 height 223
click at [483, 138] on div "helper . build ( "rightArrow" ) helper . moveRight ( 1 ) helper . build ( "righ…" at bounding box center [447, 227] width 189 height 223
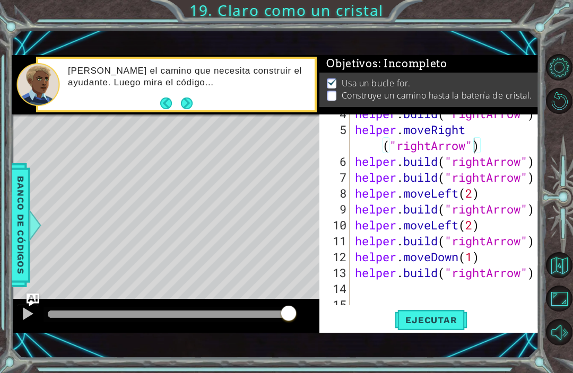
scroll to position [57, 0]
click at [458, 315] on span "Ejecutar" at bounding box center [431, 320] width 73 height 11
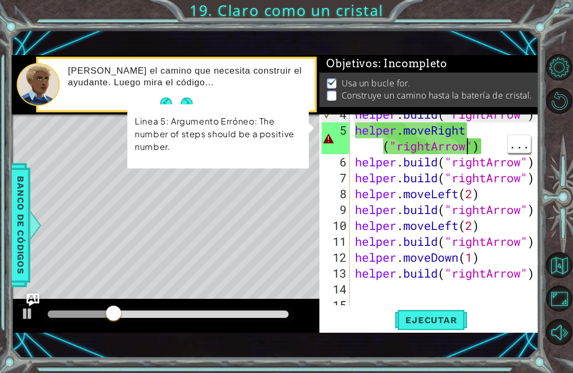
click at [470, 144] on div "helper . build ( "rightArrow" ) helper . moveRight ( "rightArrow" ) helper . bu…" at bounding box center [447, 218] width 189 height 223
click at [475, 127] on div "helper . build ( "rightArrow" ) helper . moveRight ( "rightArrow" ) helper . bu…" at bounding box center [447, 218] width 189 height 223
click at [487, 132] on div "helper . build ( "rightArrow" ) helper . moveRight ( "rightArrow" ) helper . bu…" at bounding box center [447, 218] width 189 height 223
click at [482, 129] on div "helper . build ( "rightArrow" ) helper . moveRight ( "rightArrow" ) helper . bu…" at bounding box center [447, 218] width 189 height 223
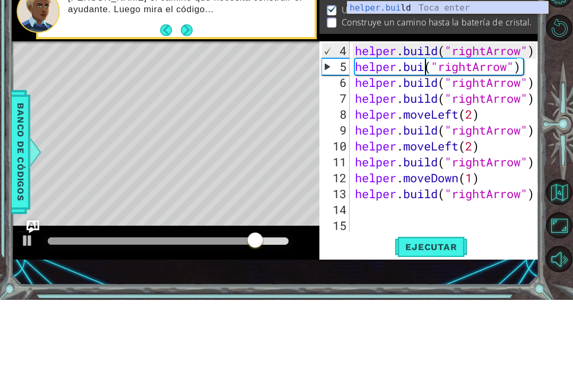
scroll to position [0, 4]
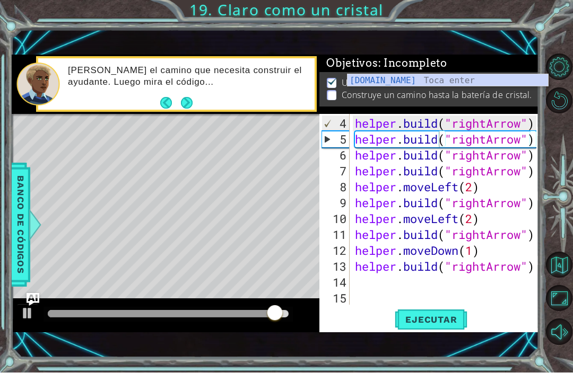
click at [457, 316] on span "Ejecutar" at bounding box center [431, 320] width 73 height 11
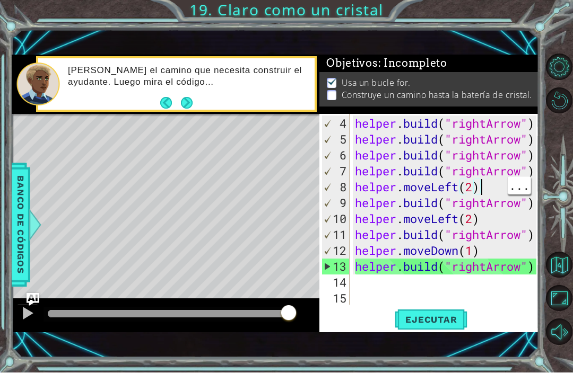
click at [453, 318] on span "Ejecutar" at bounding box center [431, 320] width 73 height 11
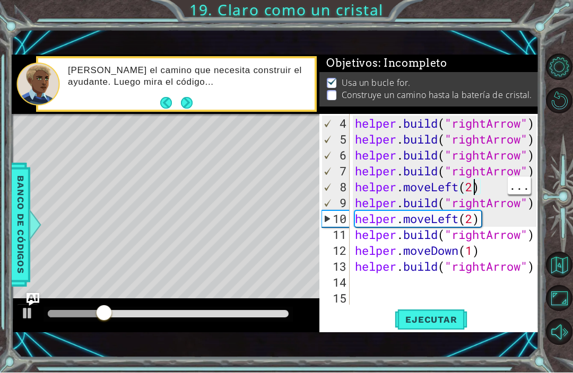
click at [473, 185] on div "helper . build ( "rightArrow" ) helper . build ( "rightArrow" ) helper . build …" at bounding box center [447, 227] width 189 height 223
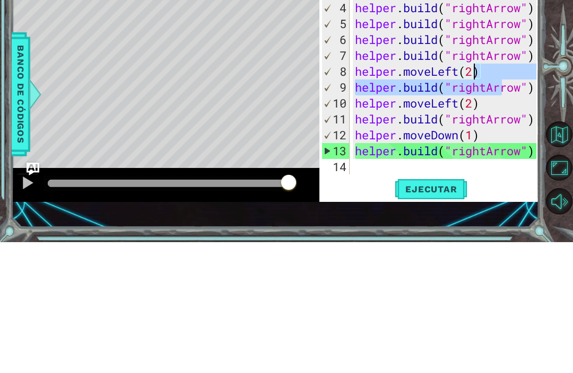
scroll to position [32, 0]
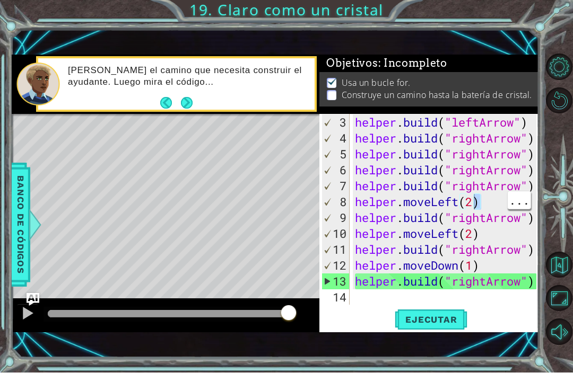
click at [445, 312] on button "Ejecutar" at bounding box center [431, 320] width 73 height 22
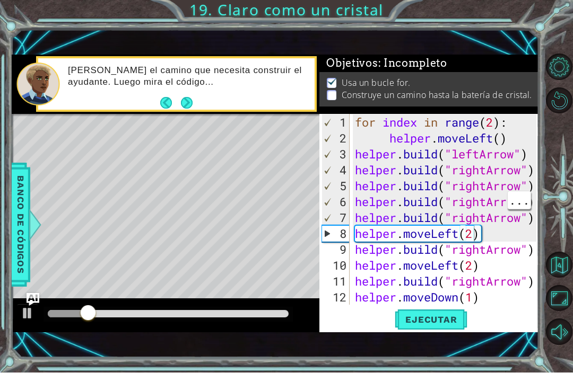
scroll to position [0, 0]
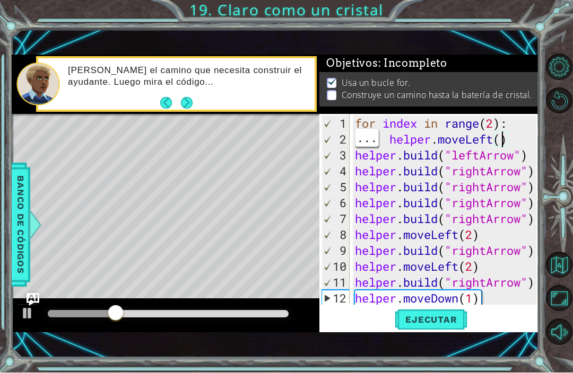
click at [504, 137] on div "for index in range ( 2 ) : helper . moveLeft ( ) helper . build ( "leftArrow" )…" at bounding box center [447, 227] width 189 height 223
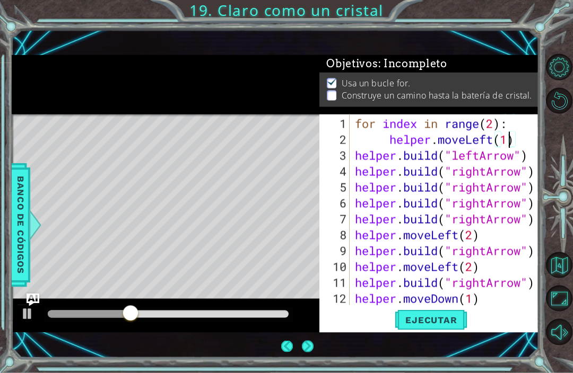
scroll to position [0, 7]
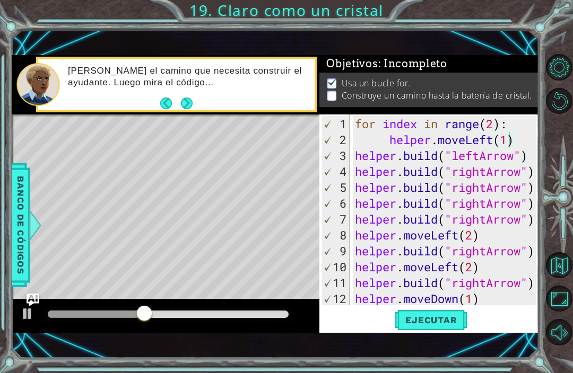
click at [456, 313] on button "Ejecutar" at bounding box center [431, 320] width 73 height 22
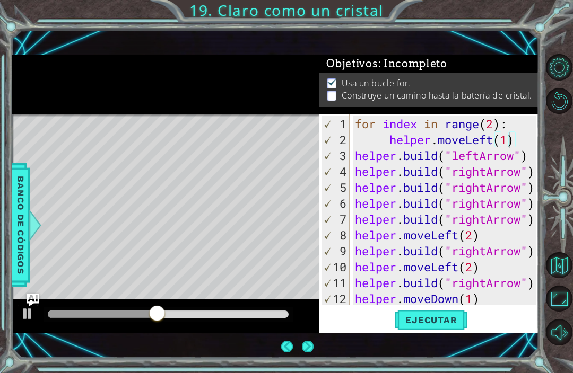
scroll to position [9, 0]
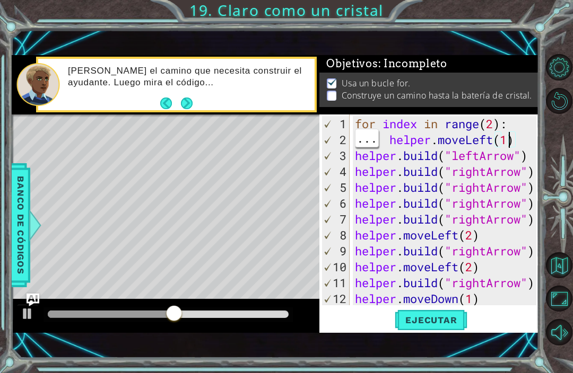
click at [508, 137] on div "for index in range ( 2 ) : helper . moveLeft ( 1 ) helper . build ( "leftArrow"…" at bounding box center [447, 227] width 189 height 223
type textarea "helper.moveLeft()"
click at [454, 320] on span "Ejecutar" at bounding box center [431, 320] width 73 height 11
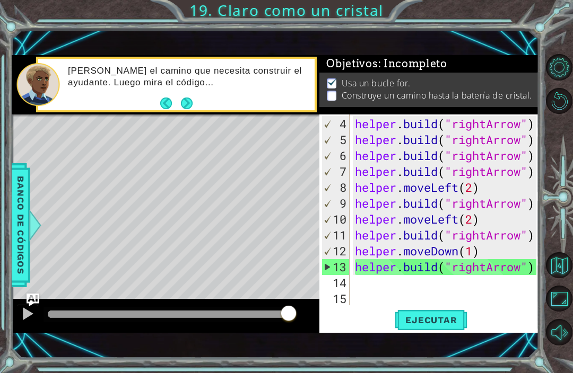
scroll to position [0, 0]
click at [371, 281] on div "helper . build ( "rightArrow" ) helper . build ( "rightArrow" ) helper . build …" at bounding box center [447, 227] width 189 height 223
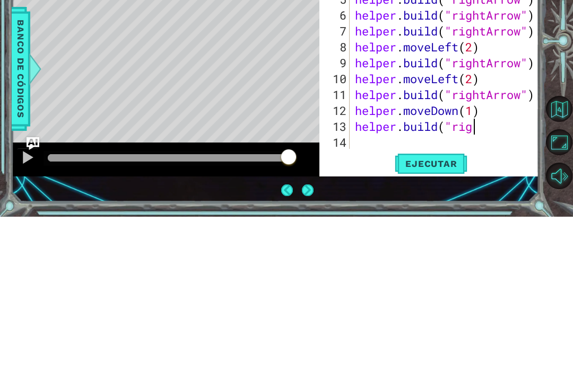
scroll to position [31, 0]
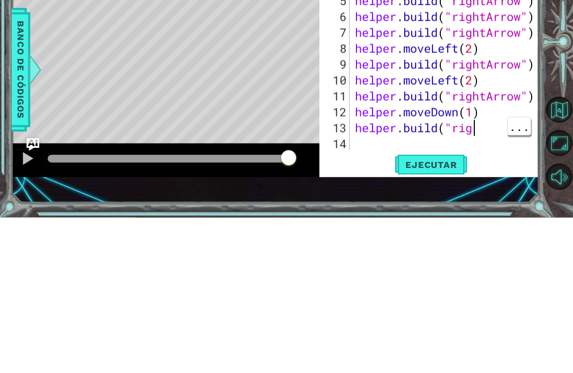
click at [481, 128] on div "helper . moveLeft ( ) helper . build ( "leftArrow" ) helper . build ( "rightArr…" at bounding box center [447, 212] width 189 height 223
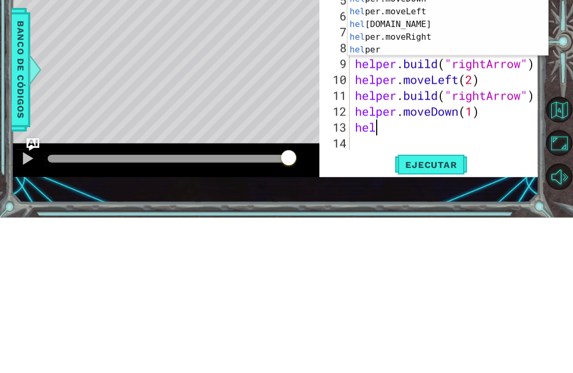
type textarea "h"
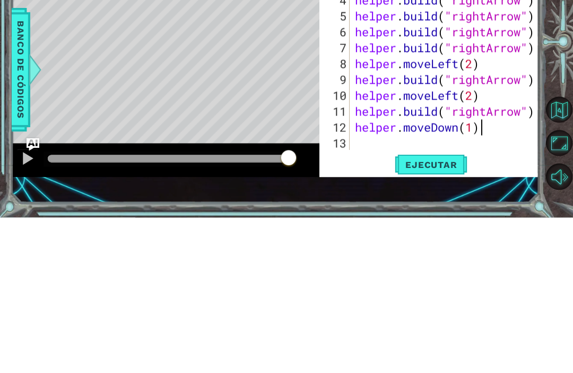
scroll to position [16, 0]
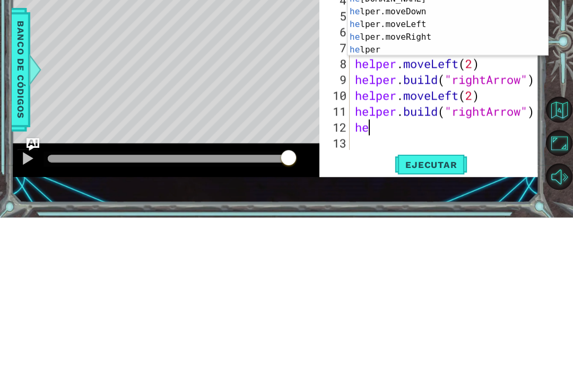
type textarea "h"
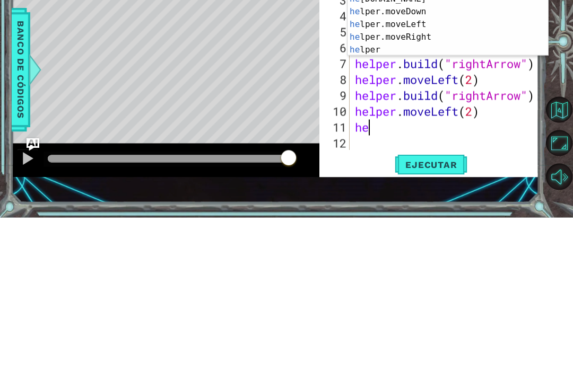
type textarea "h"
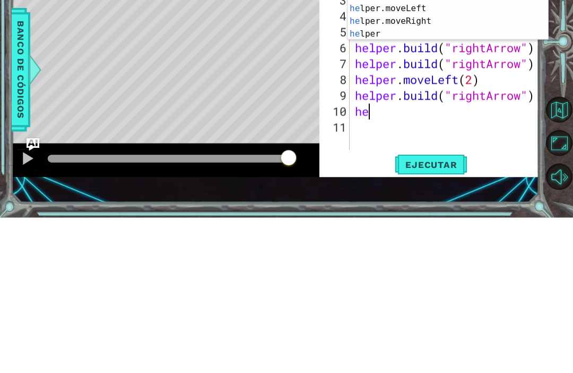
type textarea "h"
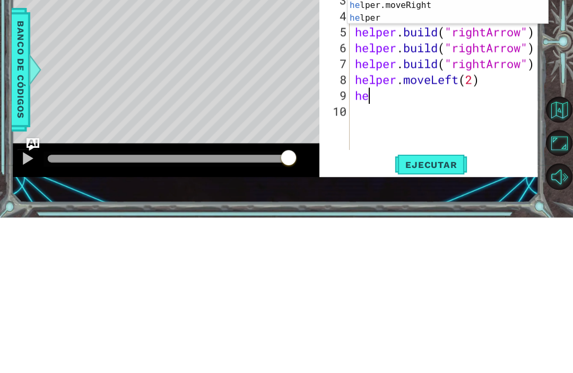
type textarea "h"
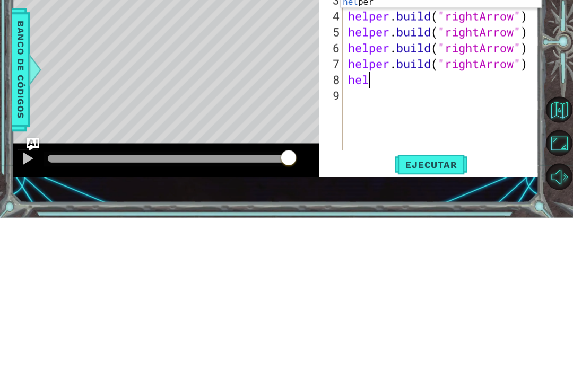
type textarea "h"
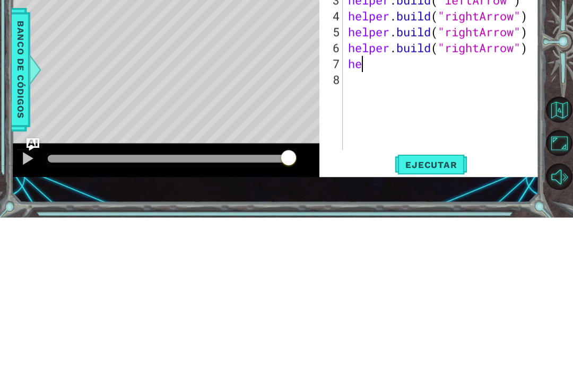
type textarea "h"
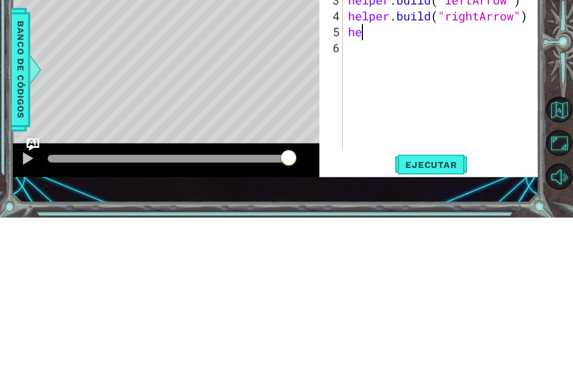
type textarea "h"
type textarea "[DOMAIN_NAME]("leftArrow")"
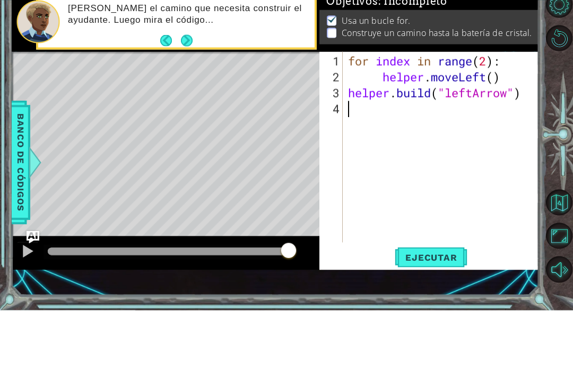
click at [484, 116] on div "for index in range ( 2 ) : helper . moveLeft ( ) helper . build ( "leftArrow" )" at bounding box center [444, 227] width 196 height 223
click at [490, 116] on div "for index in range ( 2 ) : helper . moveLeft ( ) helper . build ( "leftArrow" )" at bounding box center [444, 227] width 196 height 223
type textarea "for index in range(4):"
click at [347, 116] on div "for index in range ( 4 ) : helper . moveLeft ( ) helper . build ( "leftArrow" )" at bounding box center [444, 227] width 196 height 223
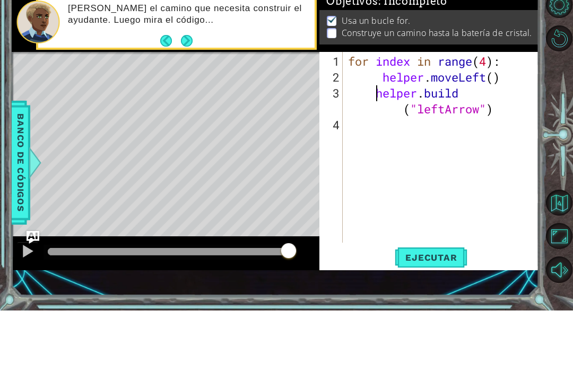
type textarea "[DOMAIN_NAME]("leftArrow")"
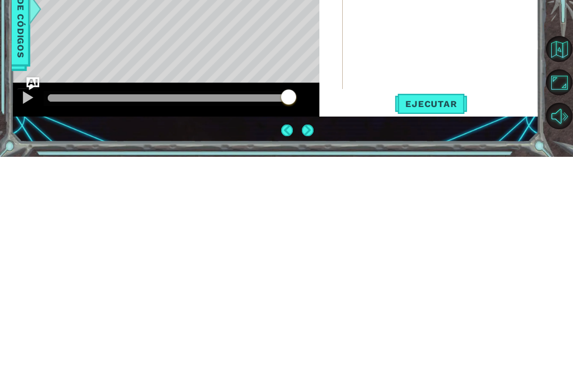
scroll to position [35, 0]
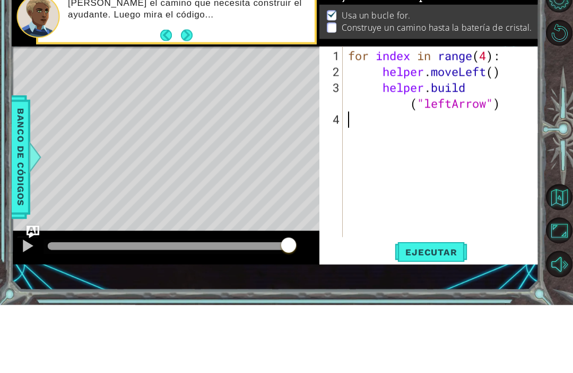
click at [187, 98] on button "Next" at bounding box center [187, 104] width 12 height 12
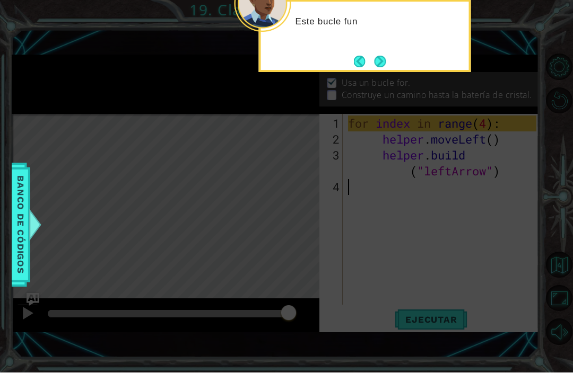
click at [382, 56] on button "Next" at bounding box center [380, 62] width 12 height 12
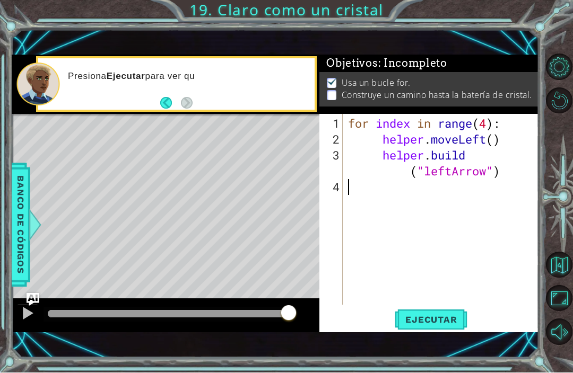
click at [167, 98] on button "Back" at bounding box center [170, 104] width 21 height 12
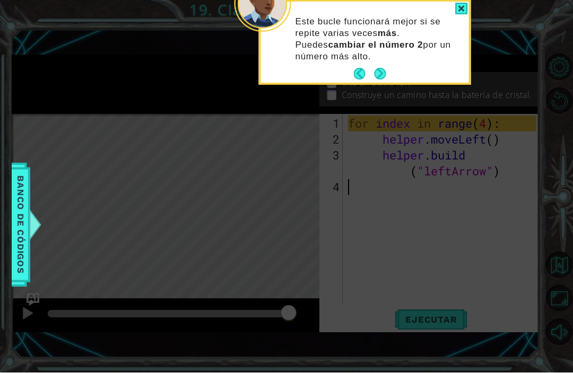
click at [376, 68] on button "Next" at bounding box center [380, 74] width 12 height 12
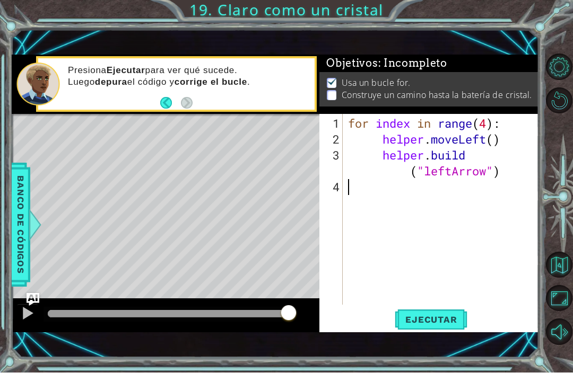
click at [435, 329] on button "Ejecutar" at bounding box center [431, 320] width 73 height 22
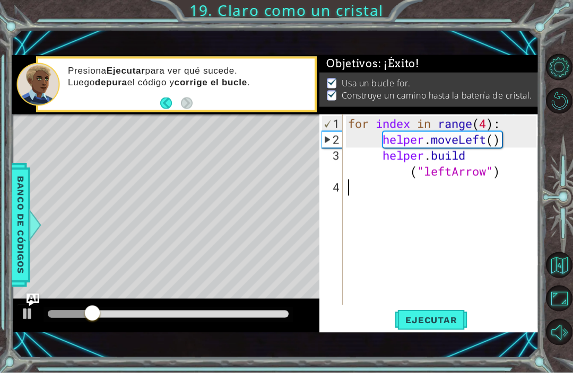
click at [536, 138] on div "for index in range ( 4 ) : helper . moveLeft ( ) helper . build ( "leftArrow" )" at bounding box center [444, 227] width 196 height 223
type textarea "helper.moveLeft()"
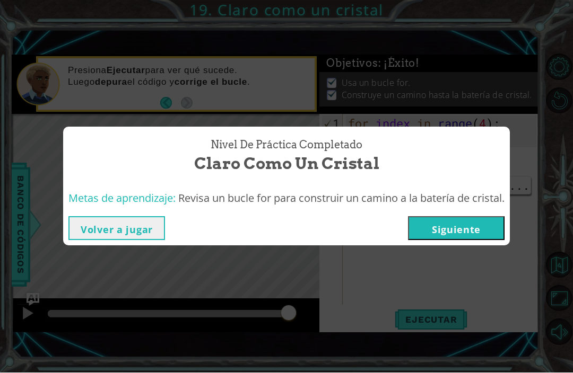
click at [473, 228] on button "Siguiente" at bounding box center [456, 229] width 97 height 24
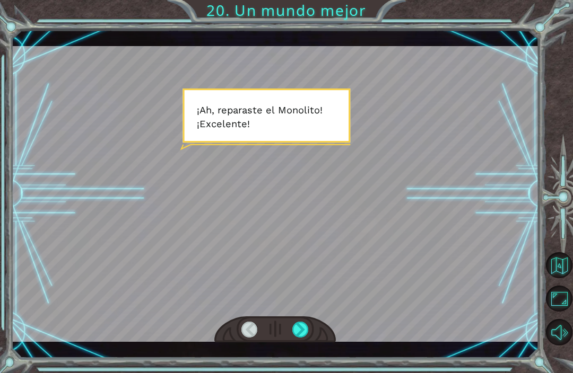
click at [297, 334] on div at bounding box center [300, 330] width 16 height 16
click at [293, 318] on div at bounding box center [274, 330] width 121 height 27
click at [291, 341] on div at bounding box center [274, 330] width 121 height 27
click at [290, 321] on div at bounding box center [274, 330] width 121 height 27
click at [294, 325] on div at bounding box center [300, 330] width 16 height 16
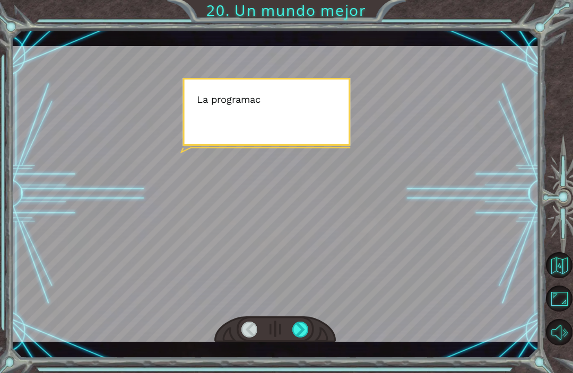
click at [291, 321] on div at bounding box center [274, 330] width 121 height 27
click at [287, 316] on div at bounding box center [275, 194] width 527 height 297
click at [293, 323] on div at bounding box center [300, 330] width 16 height 16
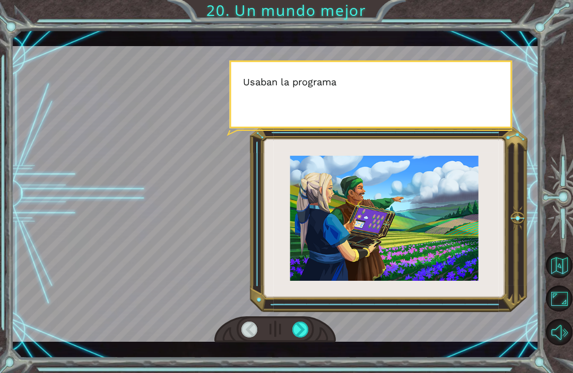
click at [293, 325] on div at bounding box center [300, 330] width 16 height 16
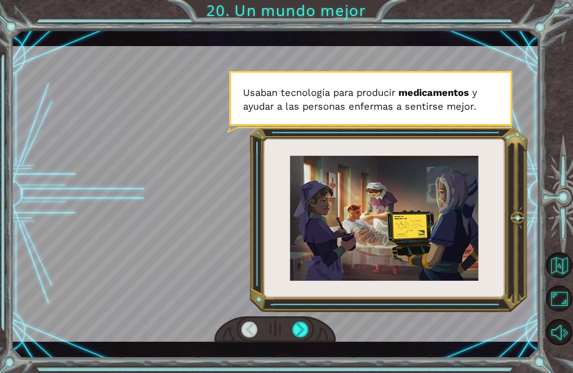
click at [295, 330] on div at bounding box center [300, 330] width 16 height 16
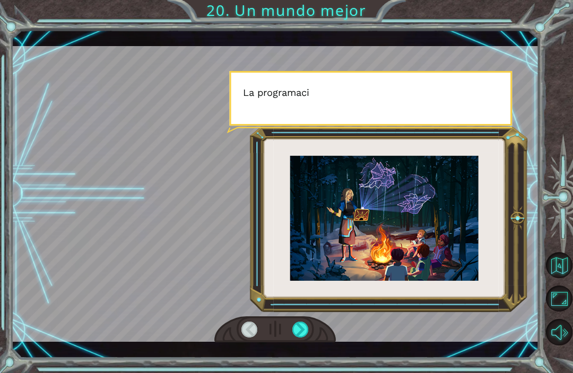
click at [297, 329] on div at bounding box center [300, 330] width 16 height 16
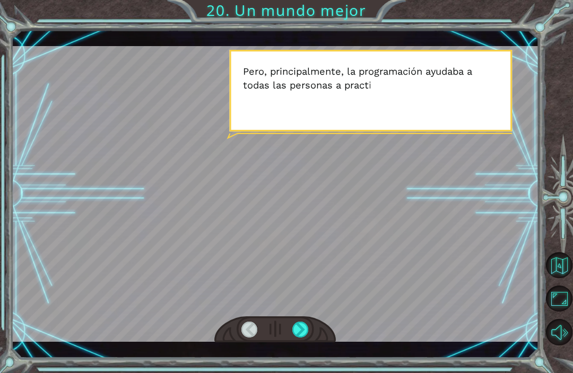
click at [300, 332] on div at bounding box center [300, 330] width 16 height 16
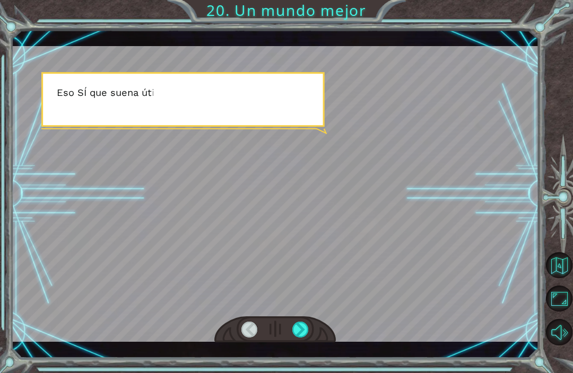
click at [301, 331] on div at bounding box center [300, 330] width 16 height 16
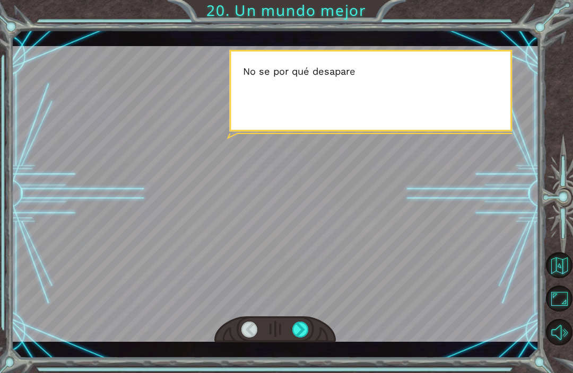
click at [301, 330] on div at bounding box center [300, 330] width 16 height 16
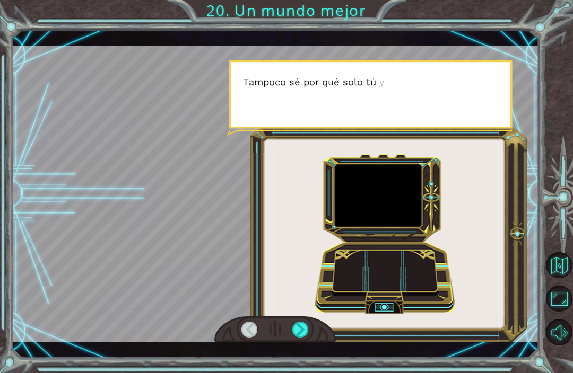
click at [301, 330] on div at bounding box center [300, 330] width 16 height 16
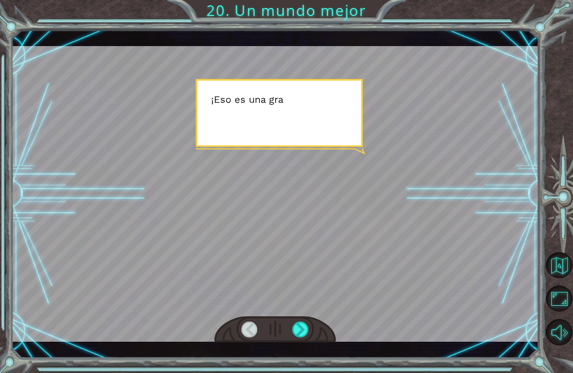
click at [300, 329] on div at bounding box center [300, 330] width 16 height 16
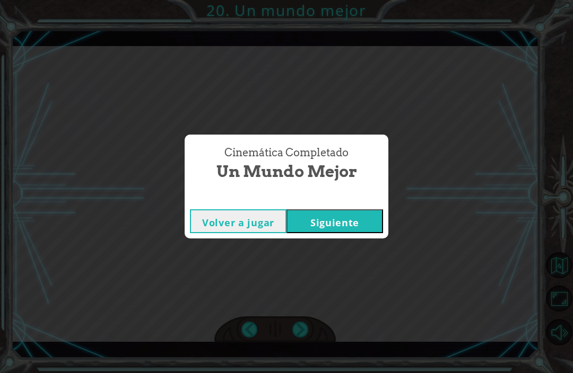
click at [297, 324] on div "Cinemática Completado Un mundo mejor Volver a jugar [GEOGRAPHIC_DATA]" at bounding box center [286, 186] width 573 height 373
click at [320, 224] on button "Siguiente" at bounding box center [334, 222] width 97 height 24
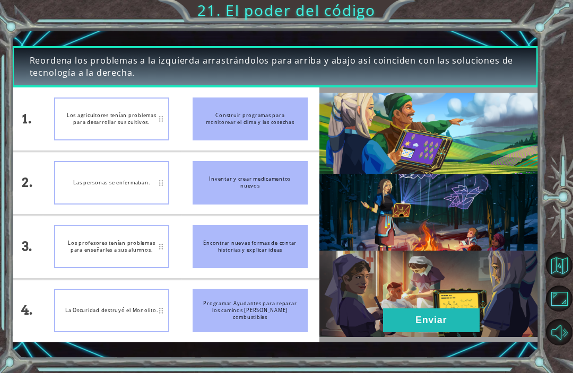
click at [420, 321] on button "Enviar" at bounding box center [431, 321] width 97 height 24
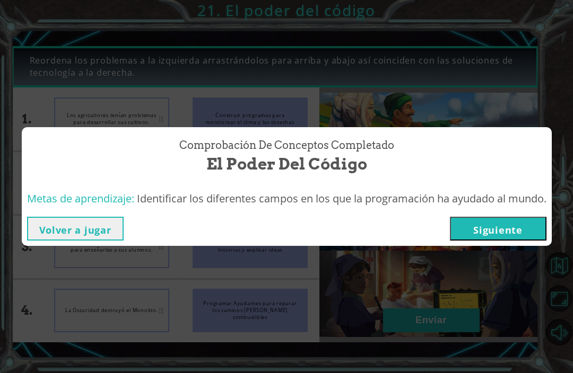
click at [498, 234] on button "Siguiente" at bounding box center [498, 229] width 97 height 24
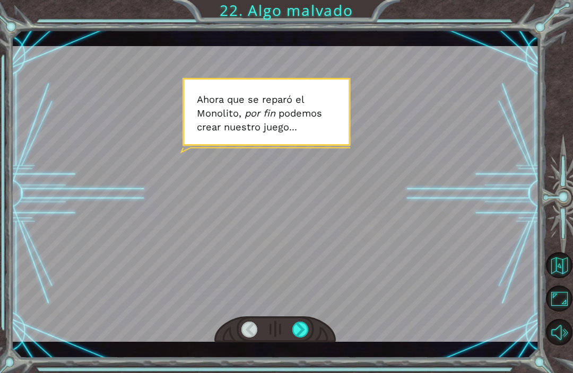
click at [307, 333] on div at bounding box center [300, 330] width 16 height 16
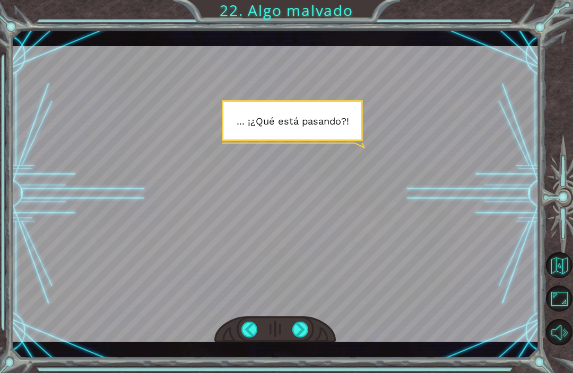
click at [289, 324] on div at bounding box center [274, 330] width 121 height 27
click at [304, 329] on div at bounding box center [300, 330] width 16 height 16
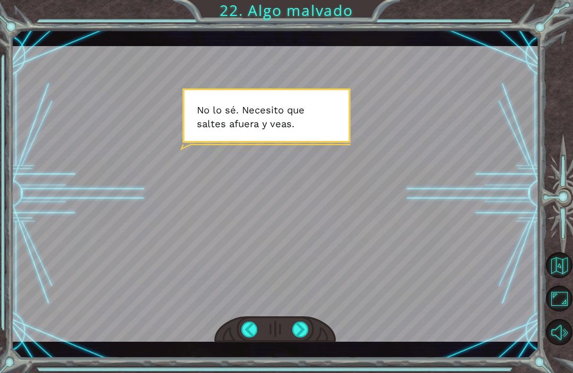
click at [297, 328] on div at bounding box center [300, 330] width 16 height 16
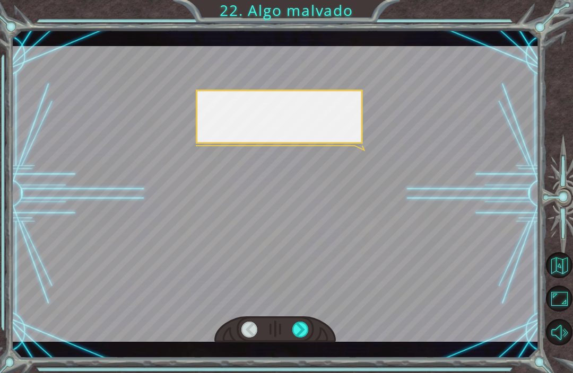
click at [293, 332] on div at bounding box center [300, 330] width 16 height 16
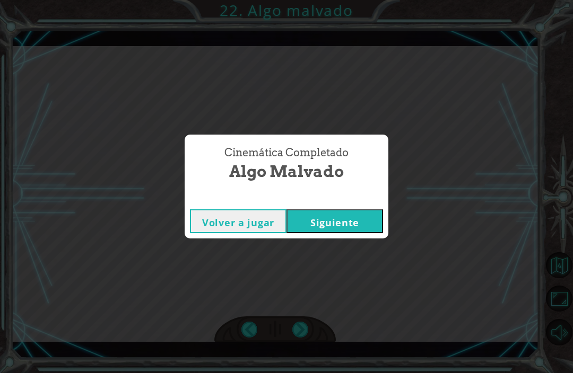
click at [304, 332] on div "Cinemática Completado Algo malvado Volver a jugar [GEOGRAPHIC_DATA]" at bounding box center [286, 186] width 573 height 373
click at [364, 223] on button "Siguiente" at bounding box center [334, 222] width 97 height 24
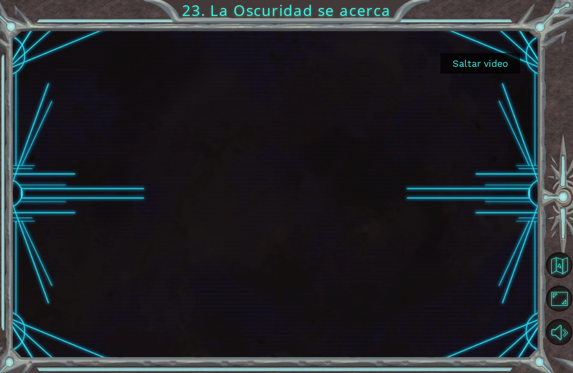
click at [495, 60] on button "Saltar video" at bounding box center [480, 63] width 80 height 21
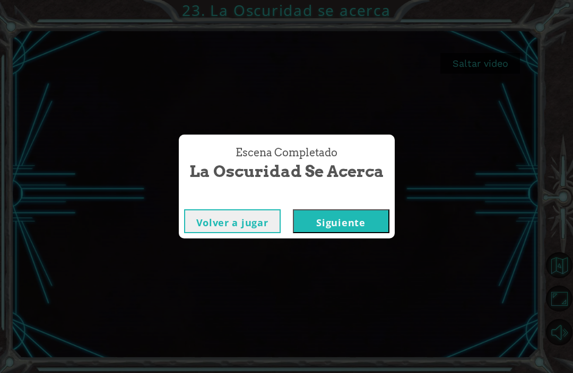
click at [329, 214] on button "Siguiente" at bounding box center [341, 222] width 97 height 24
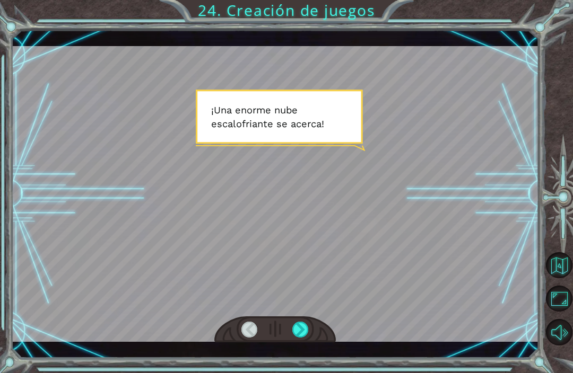
click at [381, 292] on div at bounding box center [275, 194] width 527 height 297
click at [309, 317] on div at bounding box center [275, 194] width 527 height 297
click at [306, 326] on div at bounding box center [300, 330] width 16 height 16
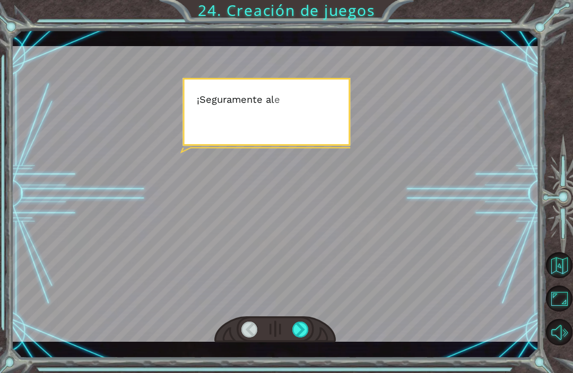
click at [301, 330] on div at bounding box center [300, 330] width 16 height 16
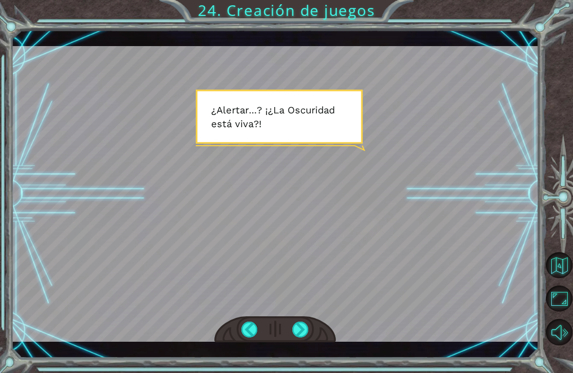
click at [297, 333] on div at bounding box center [300, 330] width 16 height 16
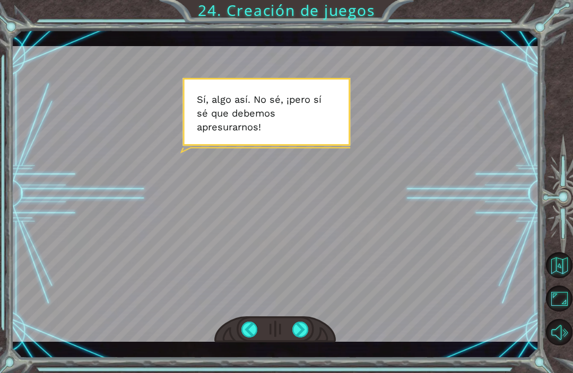
click at [303, 323] on div at bounding box center [300, 330] width 16 height 16
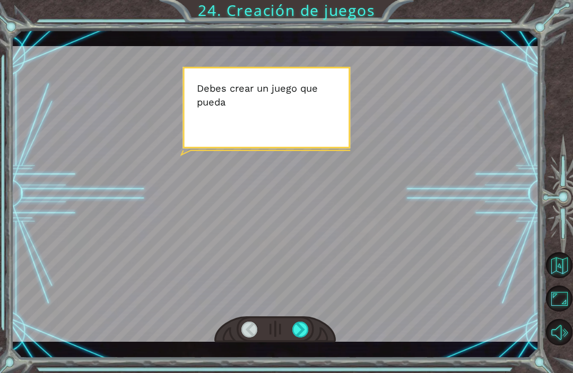
click at [303, 324] on div at bounding box center [300, 330] width 16 height 16
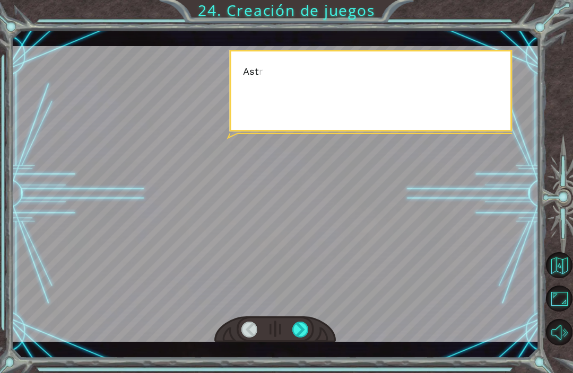
click at [298, 329] on div at bounding box center [300, 330] width 16 height 16
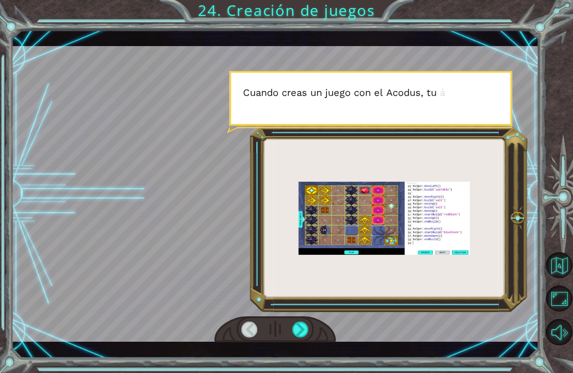
click at [301, 347] on div "¡ U n a e n o r m e n u b e e s c a l o f r i a n t e s e a c e r c a ! ¡ S e g…" at bounding box center [275, 194] width 527 height 329
click at [303, 313] on div at bounding box center [275, 194] width 527 height 297
click at [302, 313] on div at bounding box center [275, 194] width 527 height 297
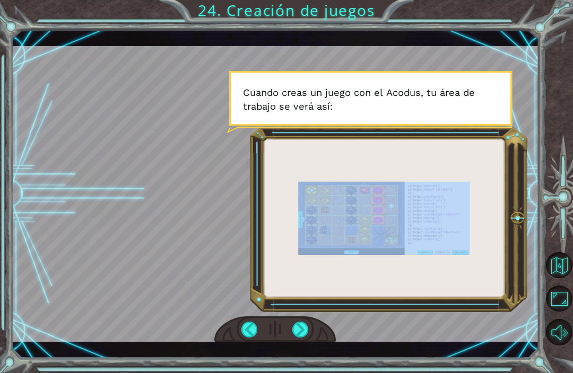
click at [511, 12] on div "¡ U n a e n o r m e n u b e e s c a l o f r i a n t e s e a c e r c a ! ¡ S e g…" at bounding box center [286, 186] width 573 height 373
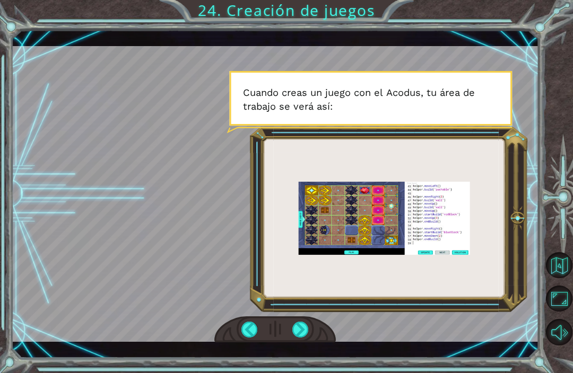
click at [297, 326] on div at bounding box center [300, 330] width 16 height 16
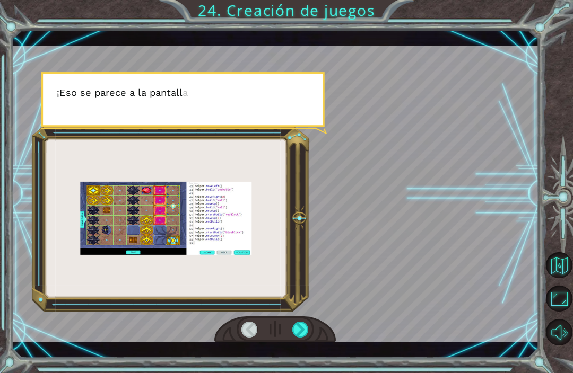
click at [298, 324] on div at bounding box center [300, 330] width 16 height 16
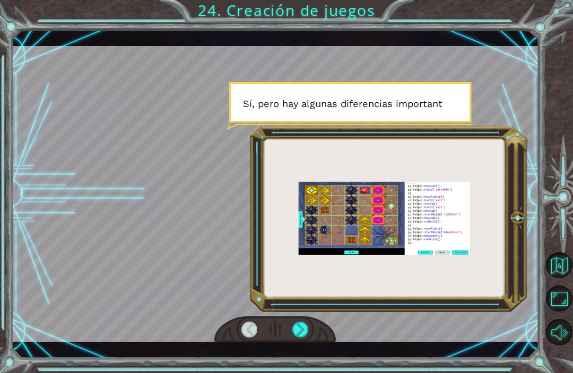
click at [308, 323] on div at bounding box center [300, 330] width 16 height 16
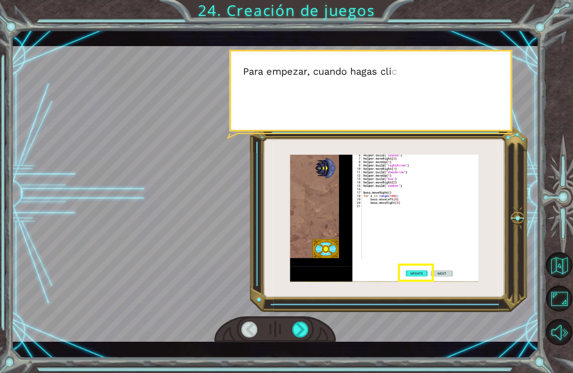
click at [302, 325] on div at bounding box center [300, 330] width 16 height 16
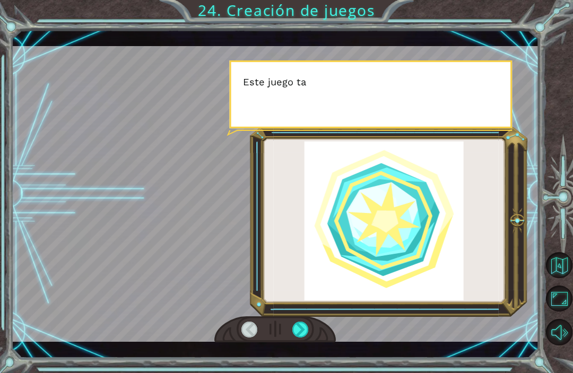
click at [306, 326] on div at bounding box center [300, 330] width 16 height 16
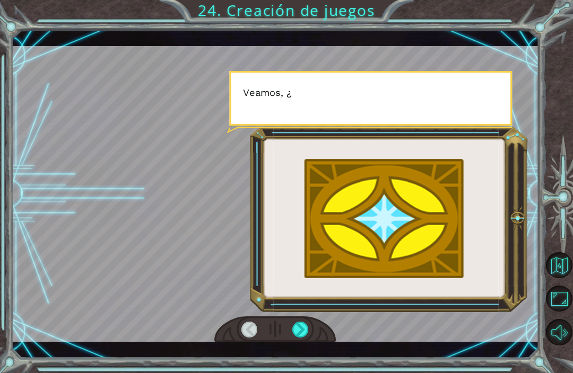
click at [307, 324] on div at bounding box center [300, 330] width 16 height 16
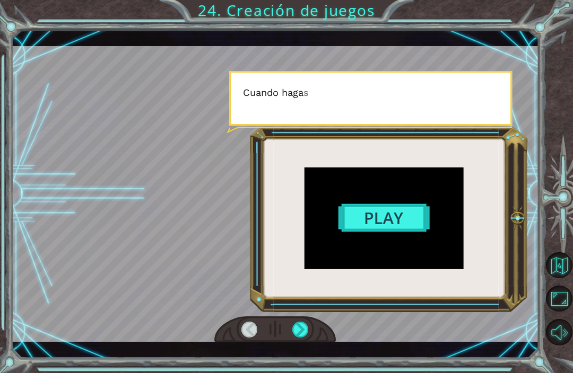
click at [304, 326] on div at bounding box center [300, 330] width 16 height 16
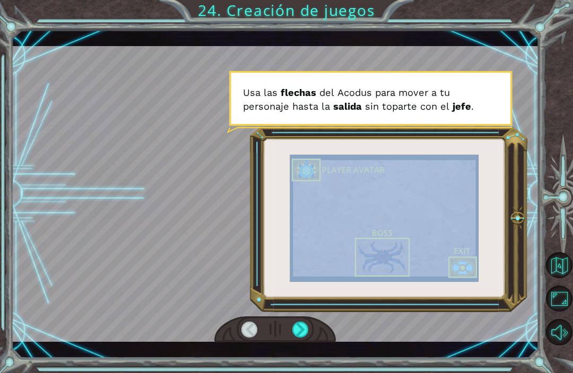
click at [516, 12] on div "¡ U n a e n o r m e n u b e e s c a l o f r i a n t e s e a c e r c a ! ¡ S e g…" at bounding box center [286, 186] width 573 height 373
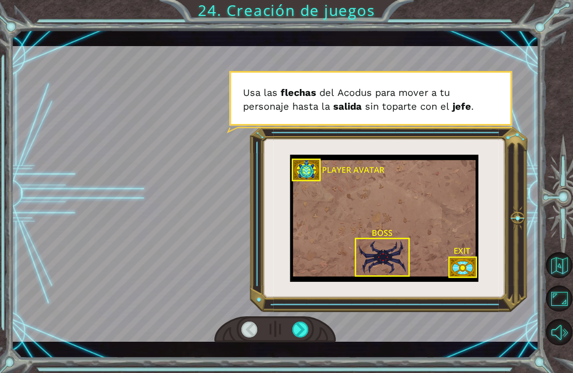
click at [300, 329] on div at bounding box center [300, 330] width 16 height 16
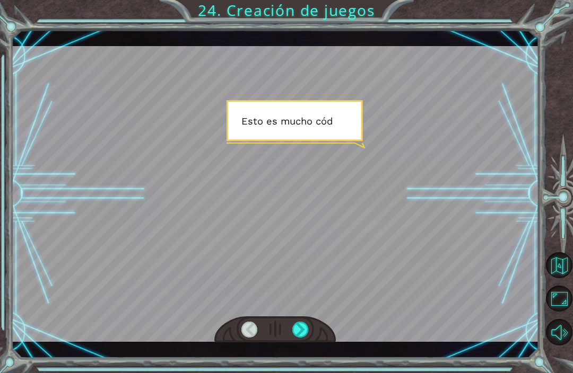
click at [299, 326] on div at bounding box center [300, 330] width 16 height 16
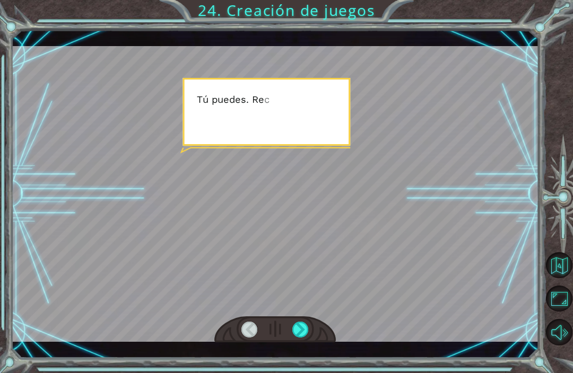
click at [303, 329] on div at bounding box center [300, 330] width 16 height 16
click at [303, 328] on div at bounding box center [300, 330] width 16 height 16
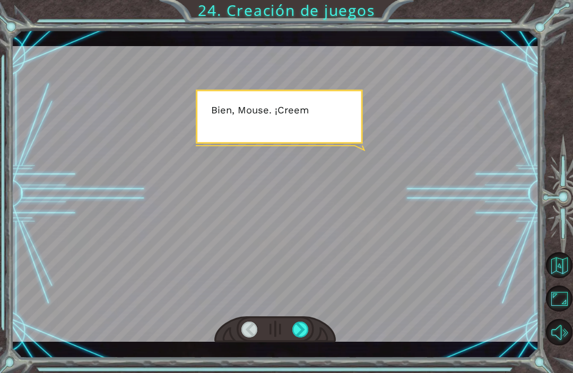
click at [302, 324] on div at bounding box center [300, 330] width 16 height 16
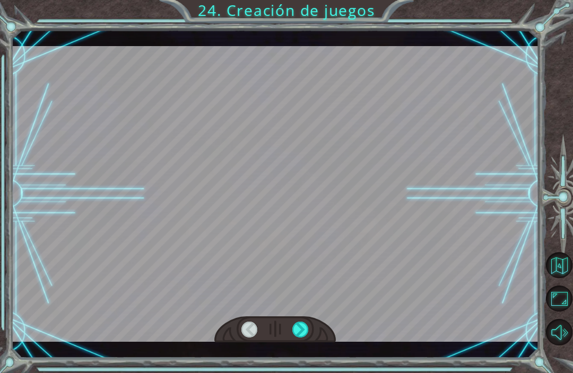
click at [302, 327] on div at bounding box center [300, 330] width 16 height 16
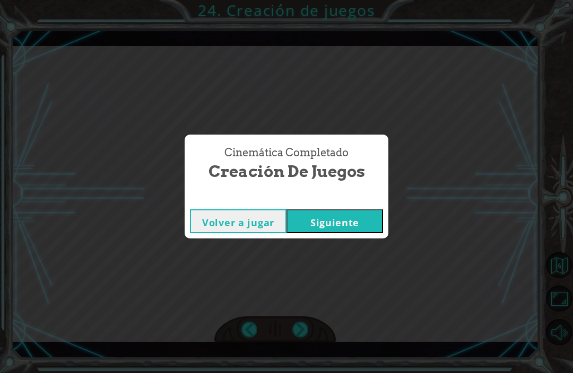
click at [363, 225] on button "Siguiente" at bounding box center [334, 222] width 97 height 24
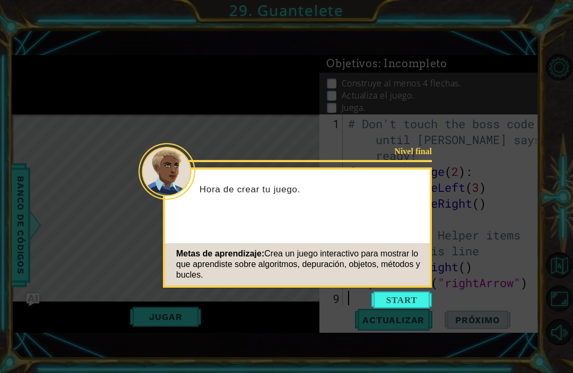
click at [398, 301] on button "Start" at bounding box center [401, 300] width 60 height 17
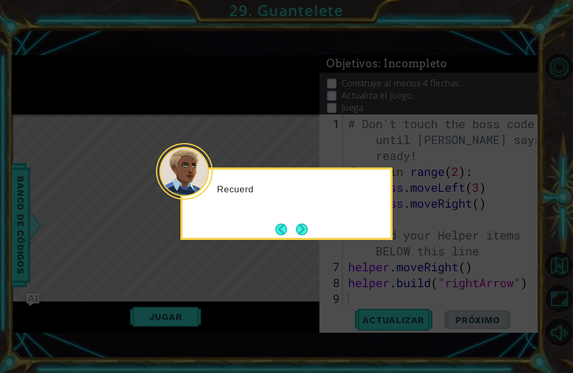
click at [411, 295] on icon at bounding box center [286, 186] width 573 height 373
click at [306, 226] on button "Next" at bounding box center [302, 230] width 12 height 12
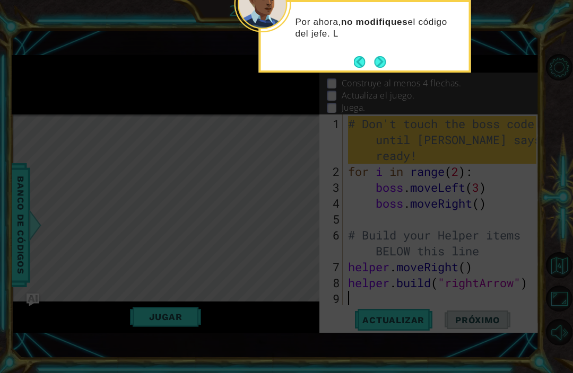
click at [392, 51] on div "Por ahora, no modifiques el código del jefe. L" at bounding box center [365, 33] width 208 height 54
click at [386, 57] on button "Next" at bounding box center [380, 62] width 12 height 12
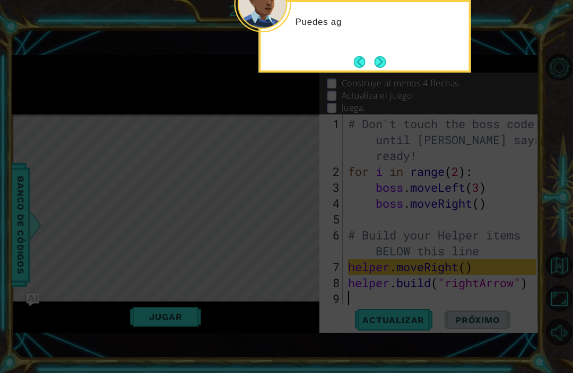
click at [379, 58] on button "Next" at bounding box center [380, 62] width 12 height 12
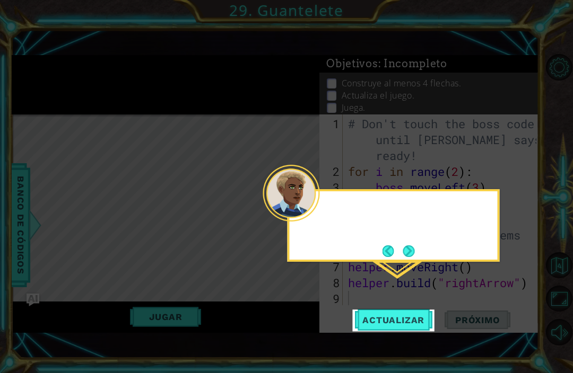
click at [382, 55] on icon at bounding box center [286, 186] width 573 height 373
click at [403, 328] on button "Actualizar" at bounding box center [393, 320] width 83 height 22
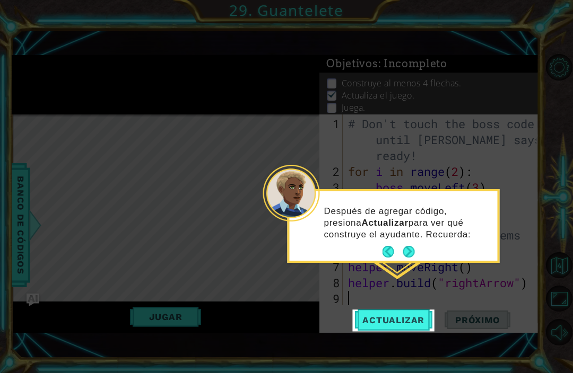
click at [515, 90] on icon at bounding box center [286, 186] width 573 height 373
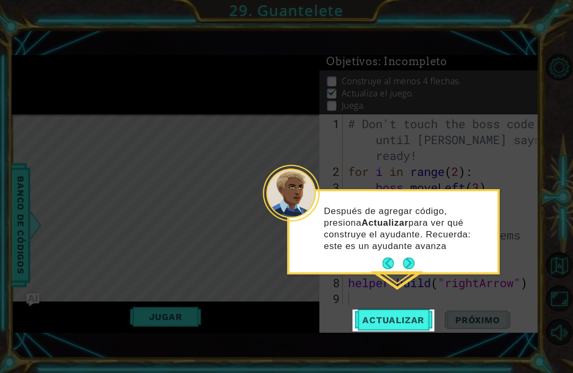
click at [409, 263] on button "Next" at bounding box center [409, 264] width 12 height 12
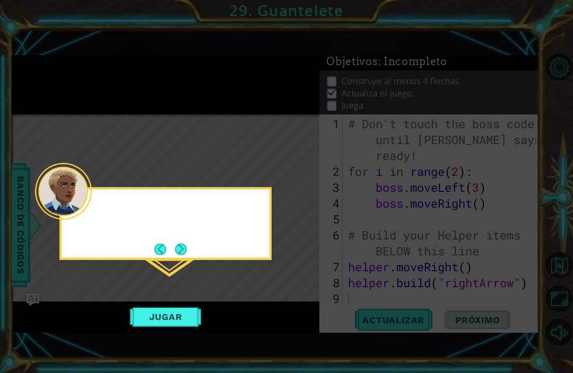
click at [410, 265] on icon at bounding box center [286, 186] width 573 height 373
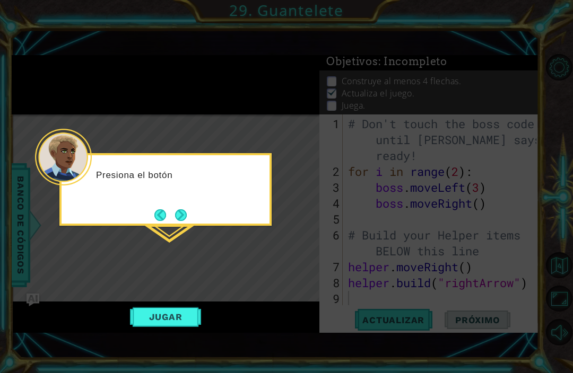
click at [178, 241] on icon at bounding box center [286, 186] width 573 height 373
click at [191, 200] on div "Presiona el botón Jugar cuando quieras" at bounding box center [166, 187] width 208 height 54
click at [181, 202] on div "Presiona el botón Jugar cuando quieras" at bounding box center [166, 187] width 208 height 54
click at [189, 199] on div "Presiona el botón Jugar cuando quieras probar el juego. Us" at bounding box center [166, 187] width 208 height 54
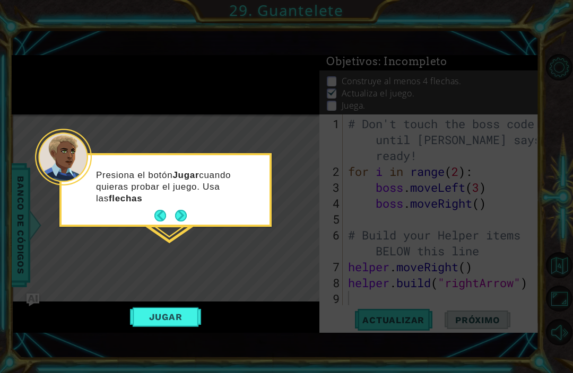
click at [169, 217] on button "Back" at bounding box center [164, 216] width 21 height 12
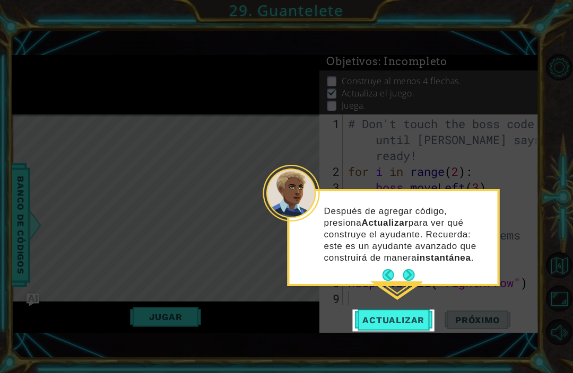
click at [413, 278] on button "Next" at bounding box center [409, 275] width 12 height 12
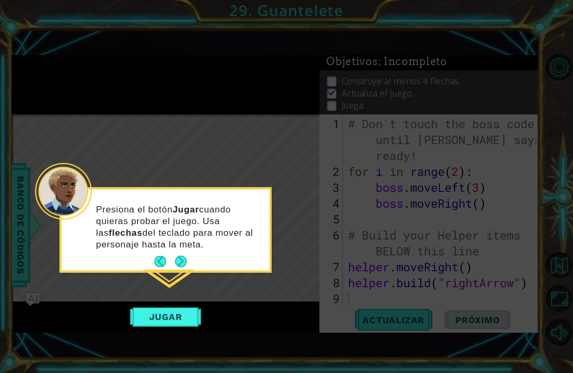
click at [411, 278] on icon at bounding box center [286, 186] width 573 height 373
click at [185, 268] on button "Next" at bounding box center [181, 262] width 12 height 12
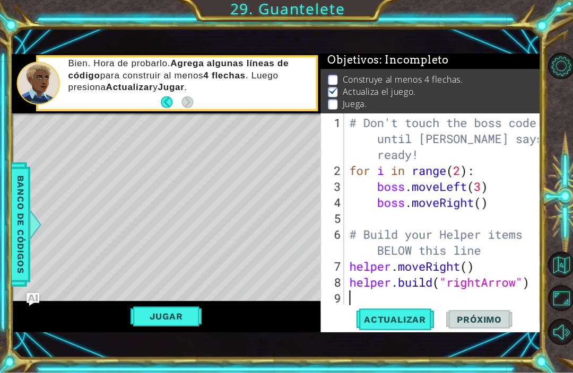
click at [168, 311] on button "Jugar" at bounding box center [166, 317] width 72 height 20
